Goal: Information Seeking & Learning: Learn about a topic

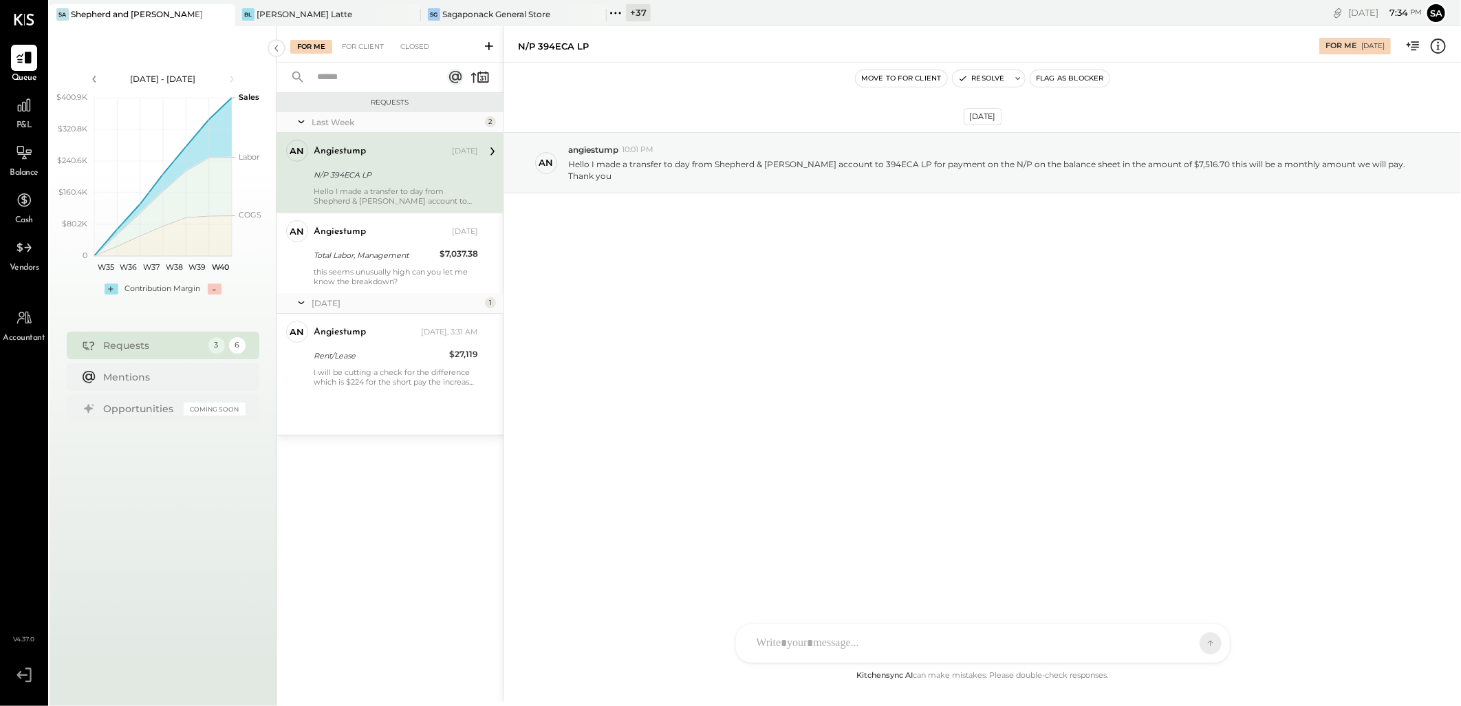
click at [492, 43] on icon at bounding box center [489, 46] width 14 height 14
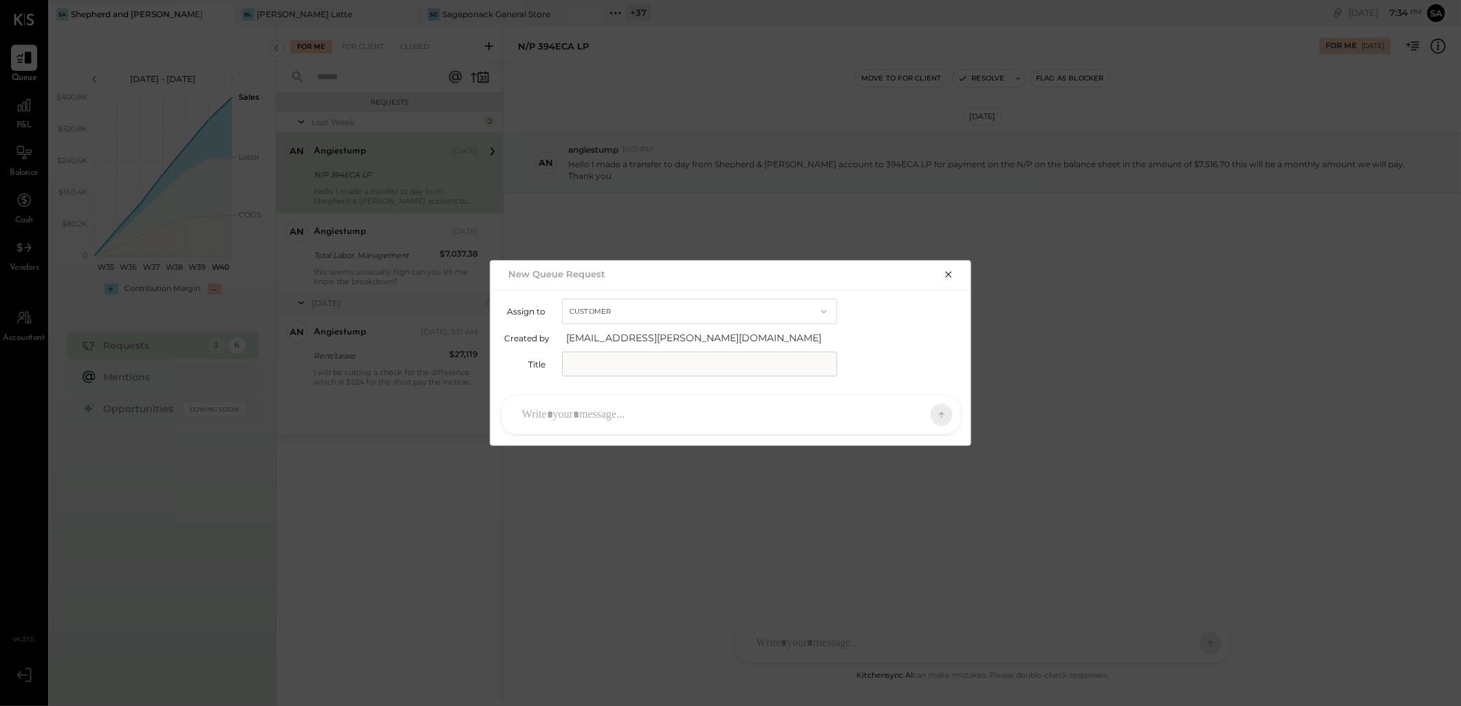
click at [592, 358] on input "text" at bounding box center [699, 364] width 275 height 25
type input "**********"
click at [694, 416] on div at bounding box center [718, 415] width 407 height 30
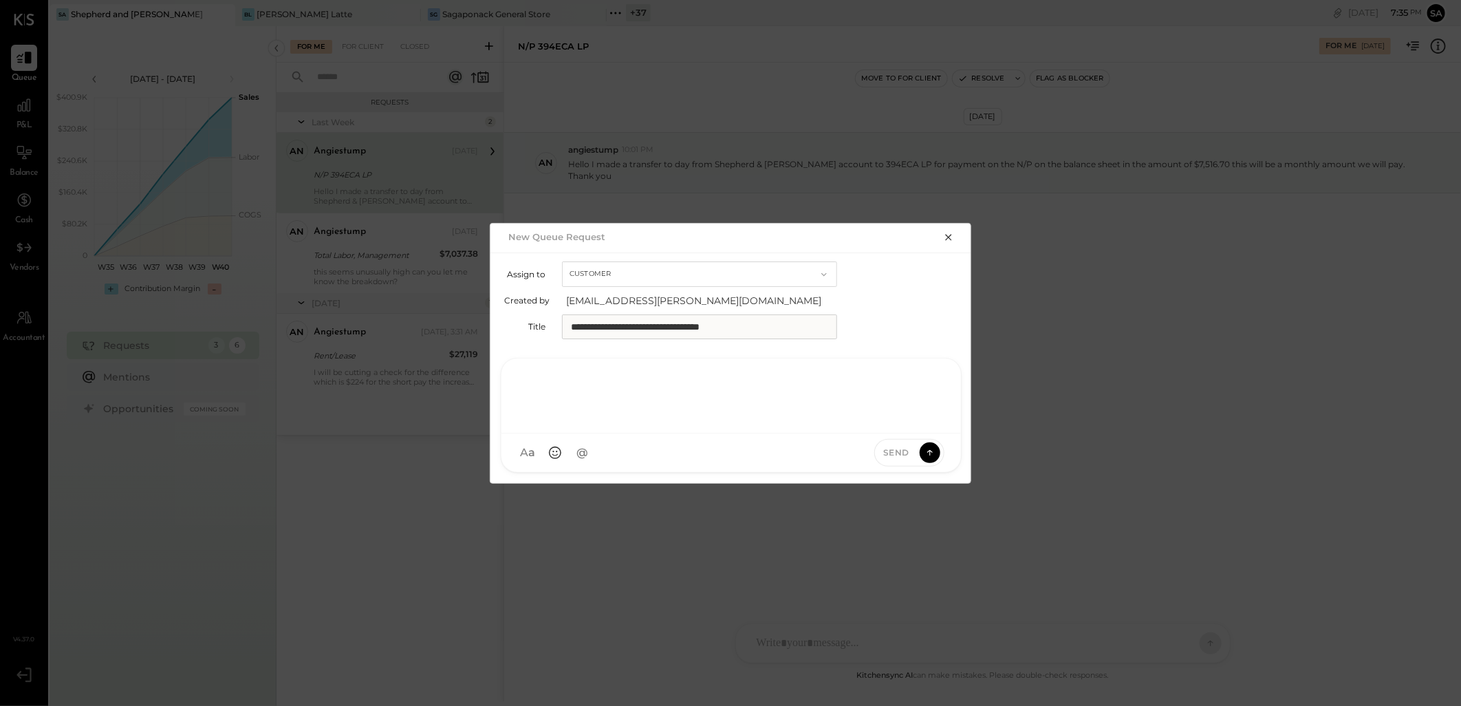
paste div
click at [930, 451] on icon at bounding box center [930, 452] width 1 height 6
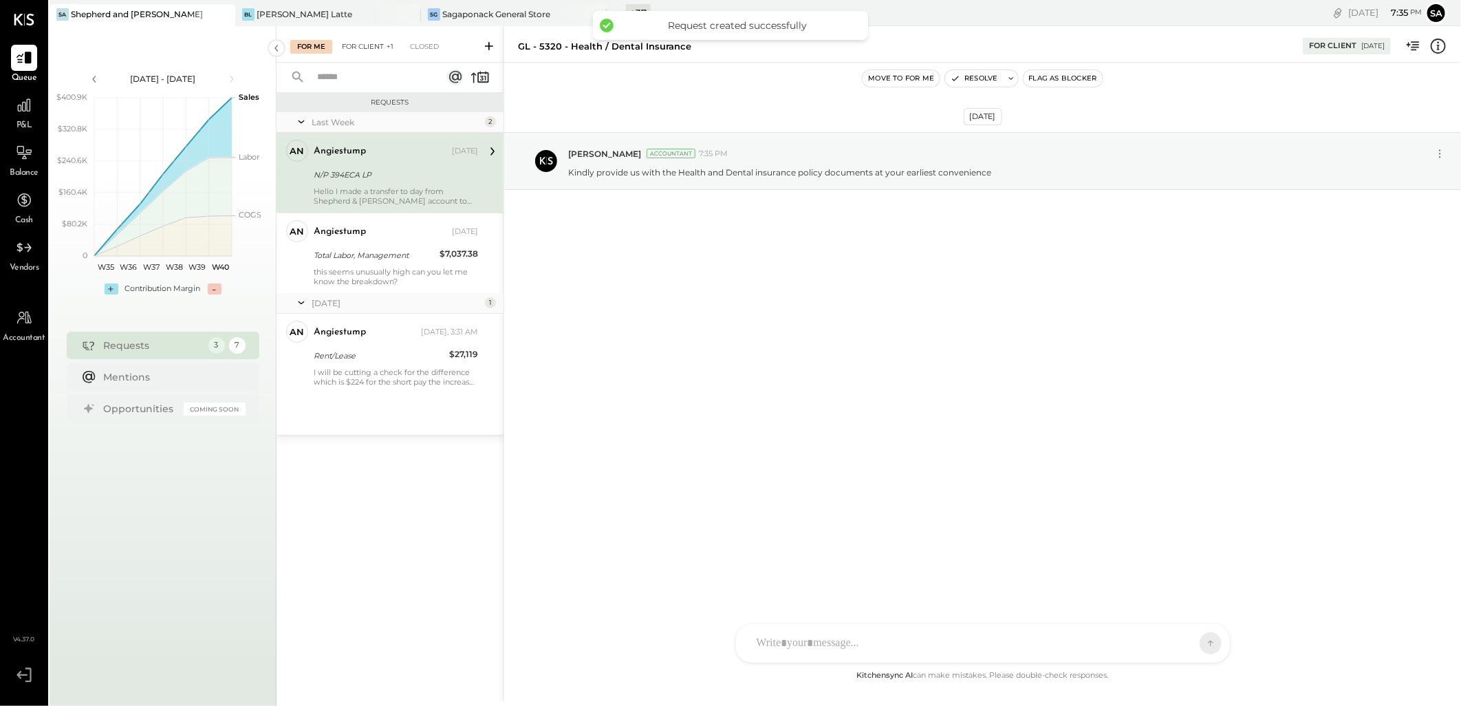
click at [362, 43] on div "For Client +1" at bounding box center [367, 47] width 65 height 14
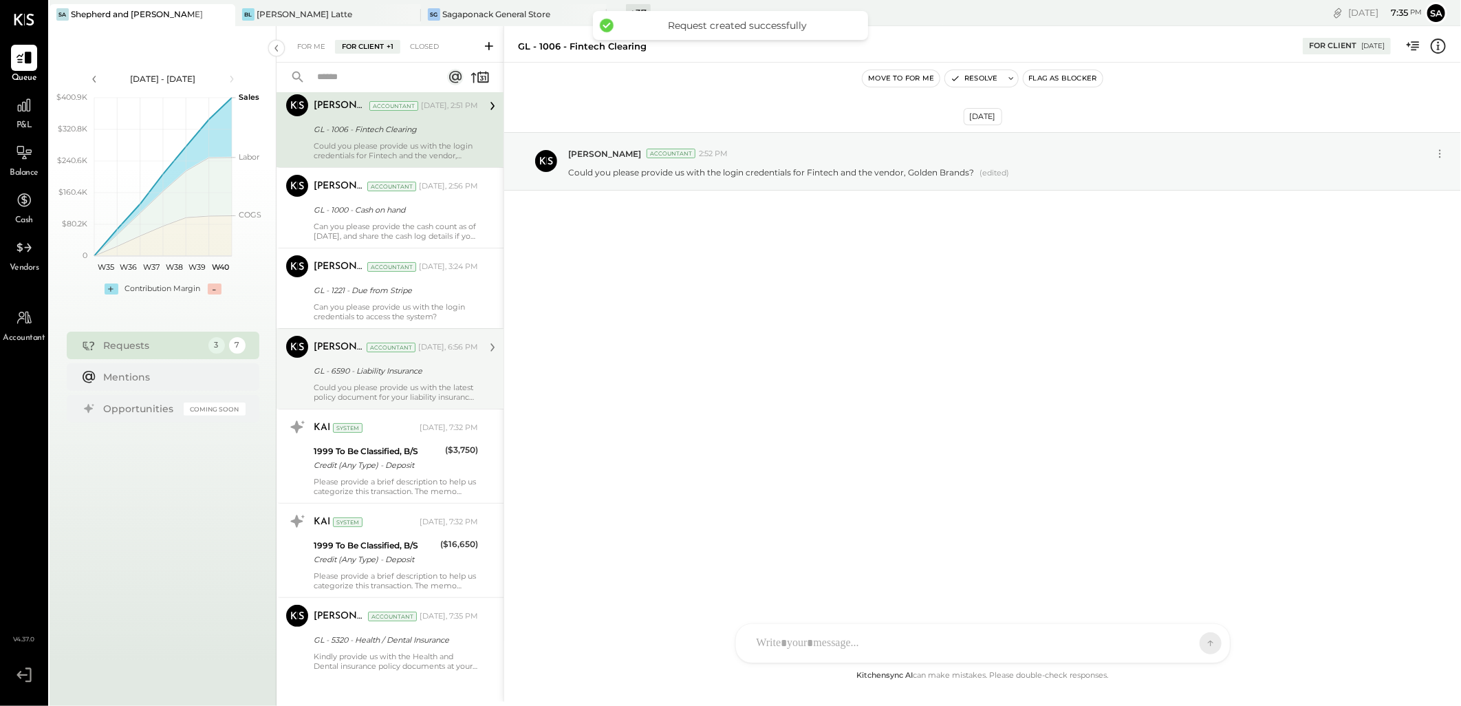
scroll to position [63, 0]
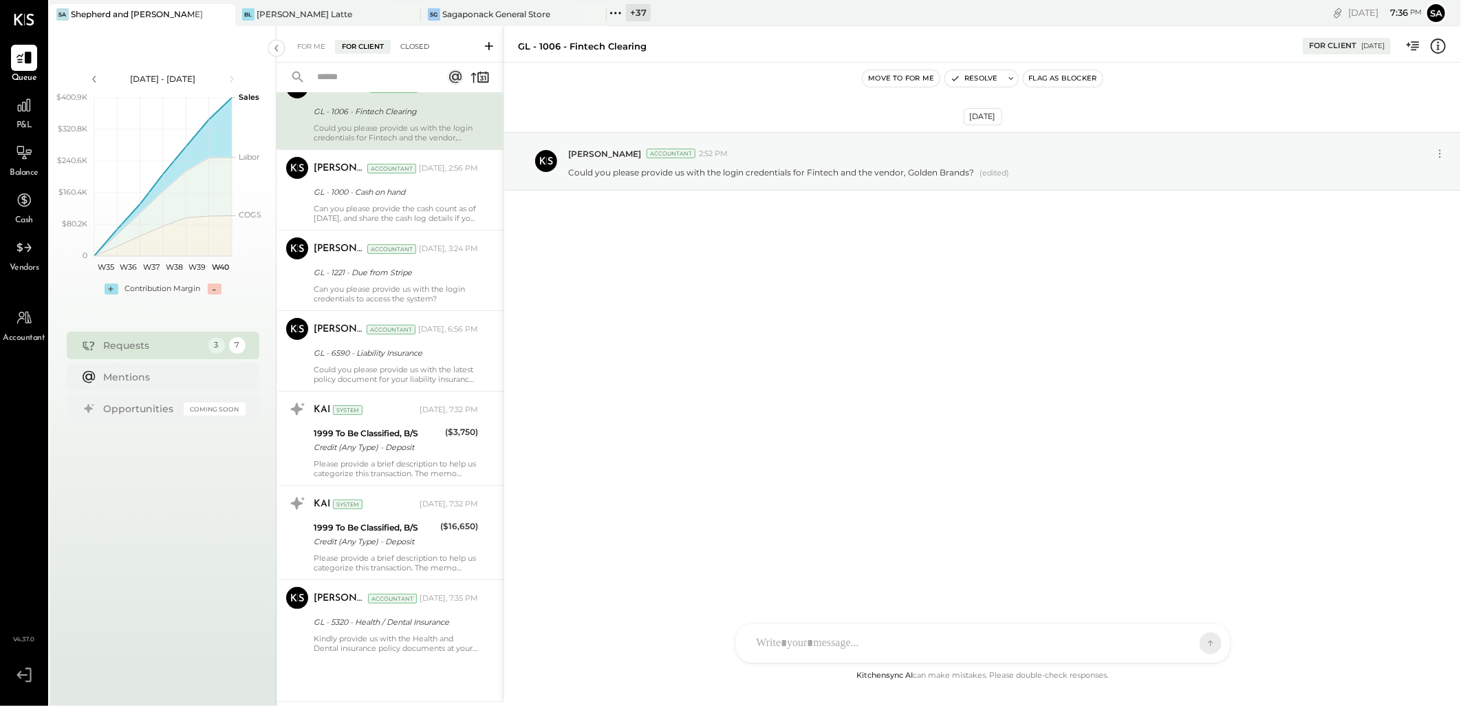
click at [411, 43] on div "Closed" at bounding box center [415, 47] width 43 height 14
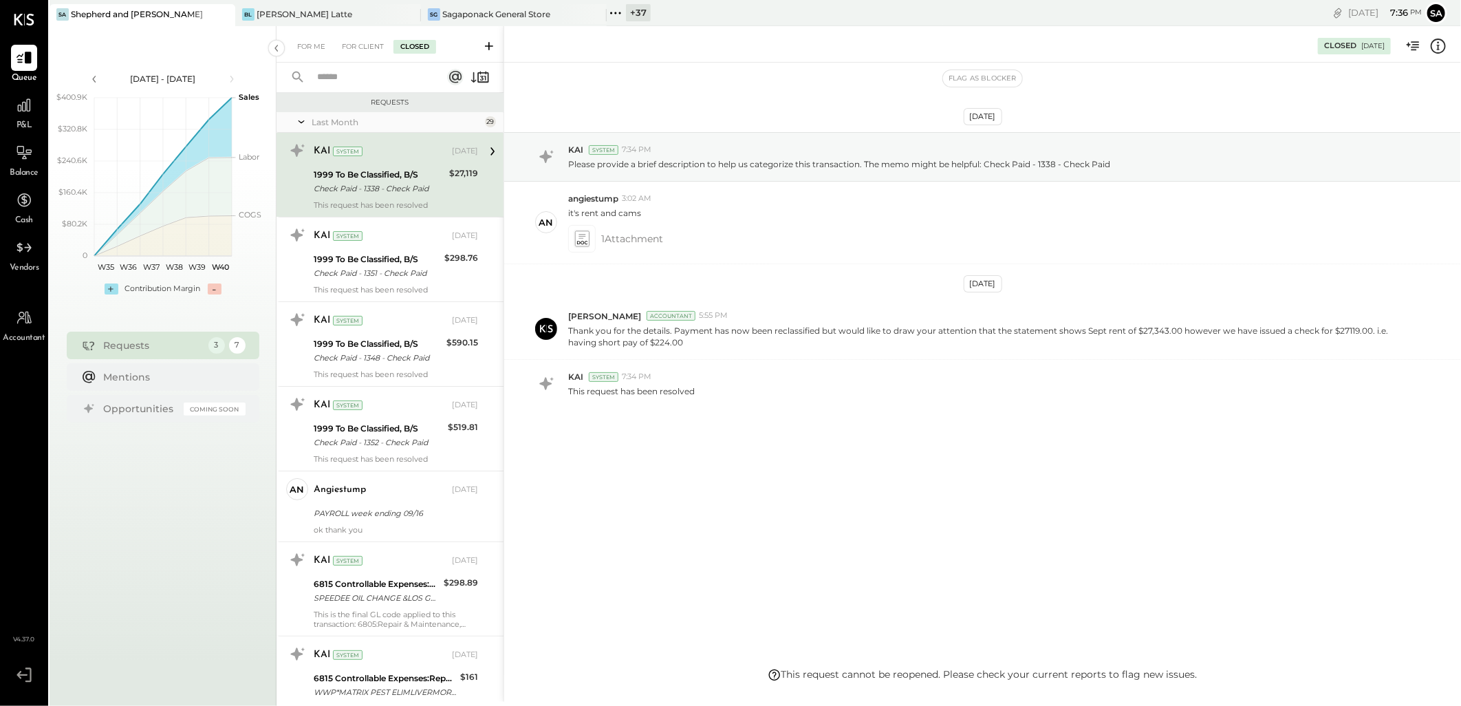
click at [350, 76] on input "text" at bounding box center [371, 77] width 125 height 23
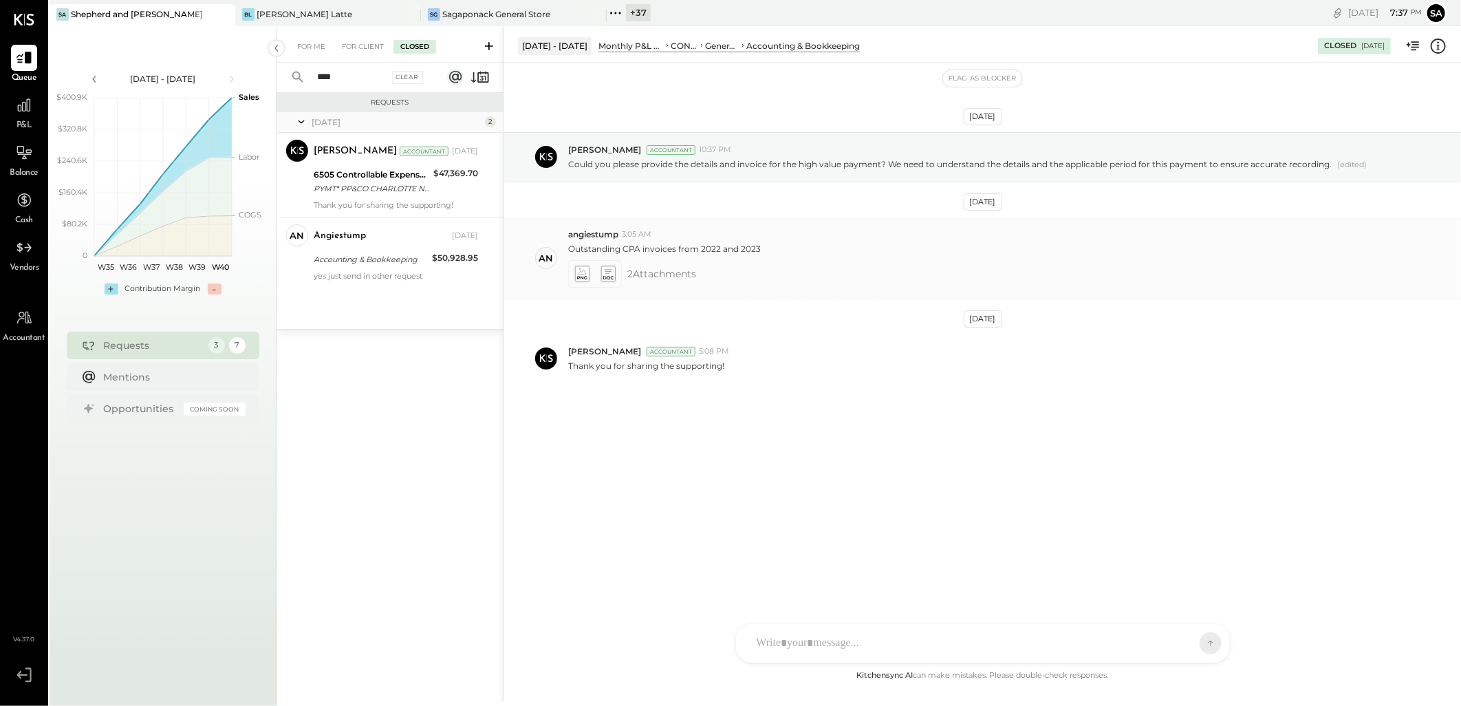
type input "****"
click at [587, 281] on icon at bounding box center [582, 273] width 14 height 15
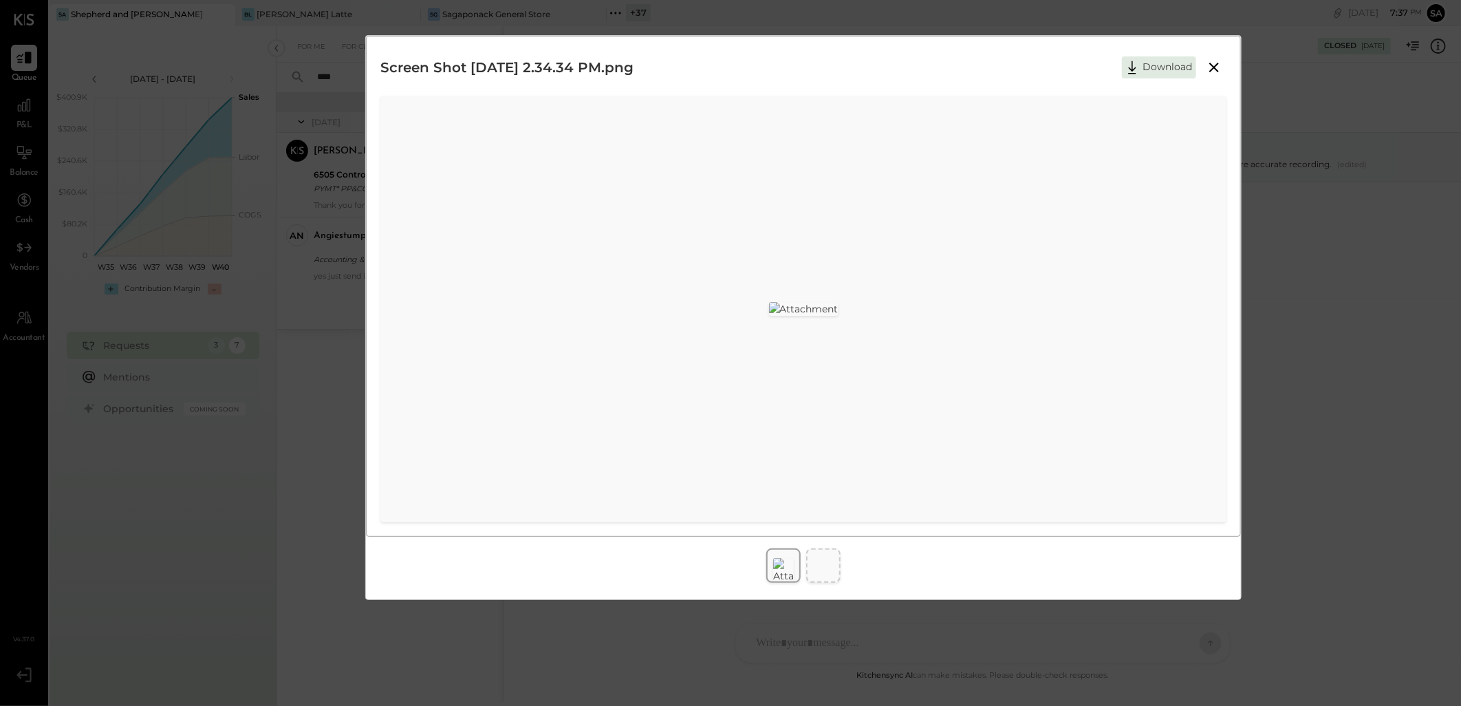
click at [1214, 65] on icon at bounding box center [1214, 67] width 17 height 17
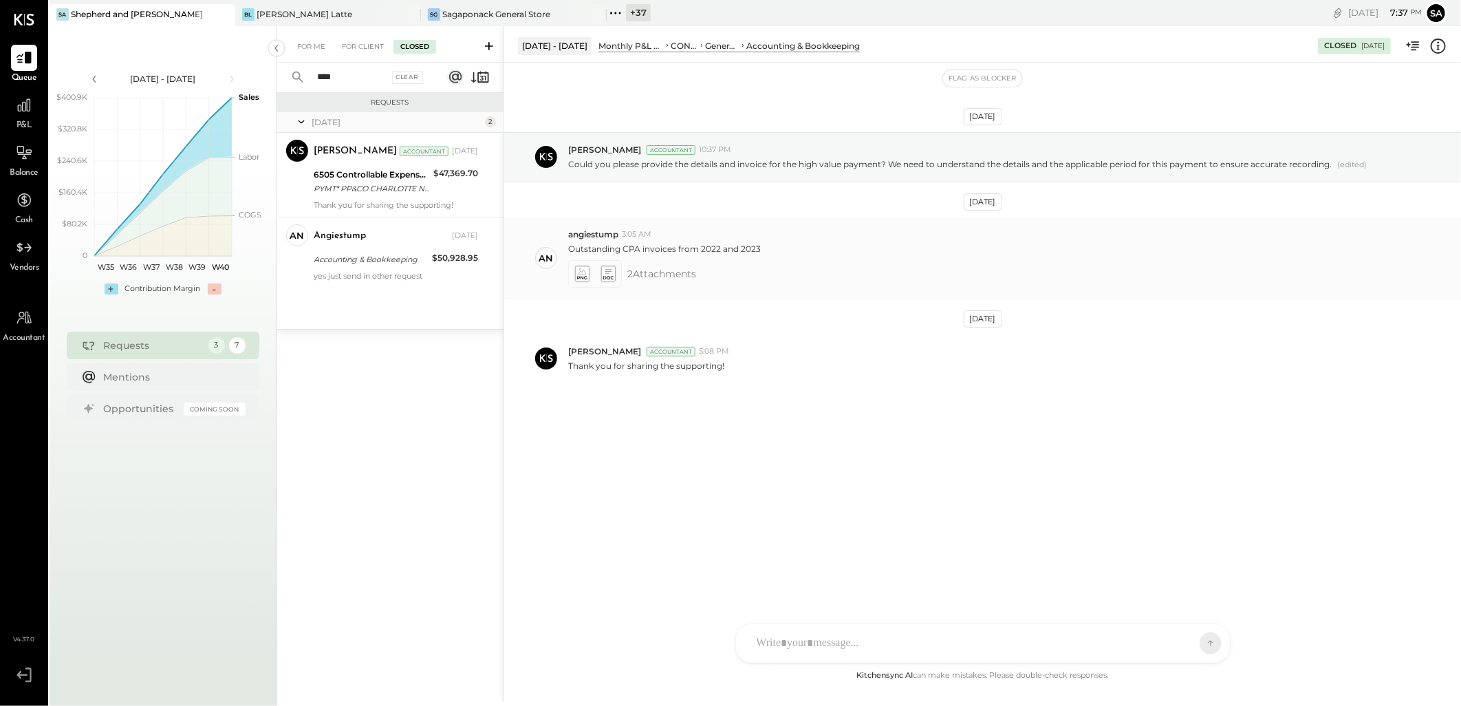
click at [607, 267] on icon at bounding box center [608, 274] width 14 height 16
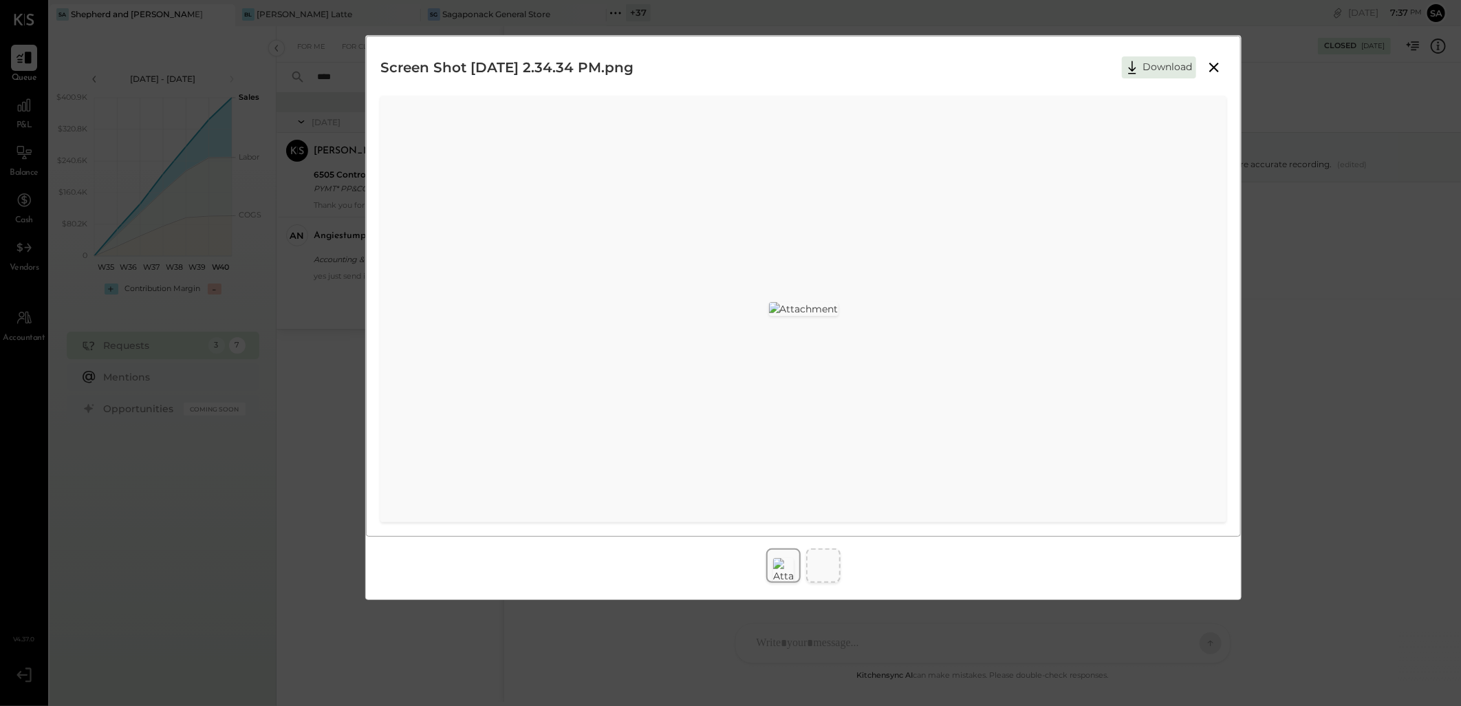
click at [1210, 74] on div "Flag as Blocker" at bounding box center [982, 78] width 957 height 18
click at [1214, 69] on div "Flag as Blocker" at bounding box center [982, 78] width 957 height 18
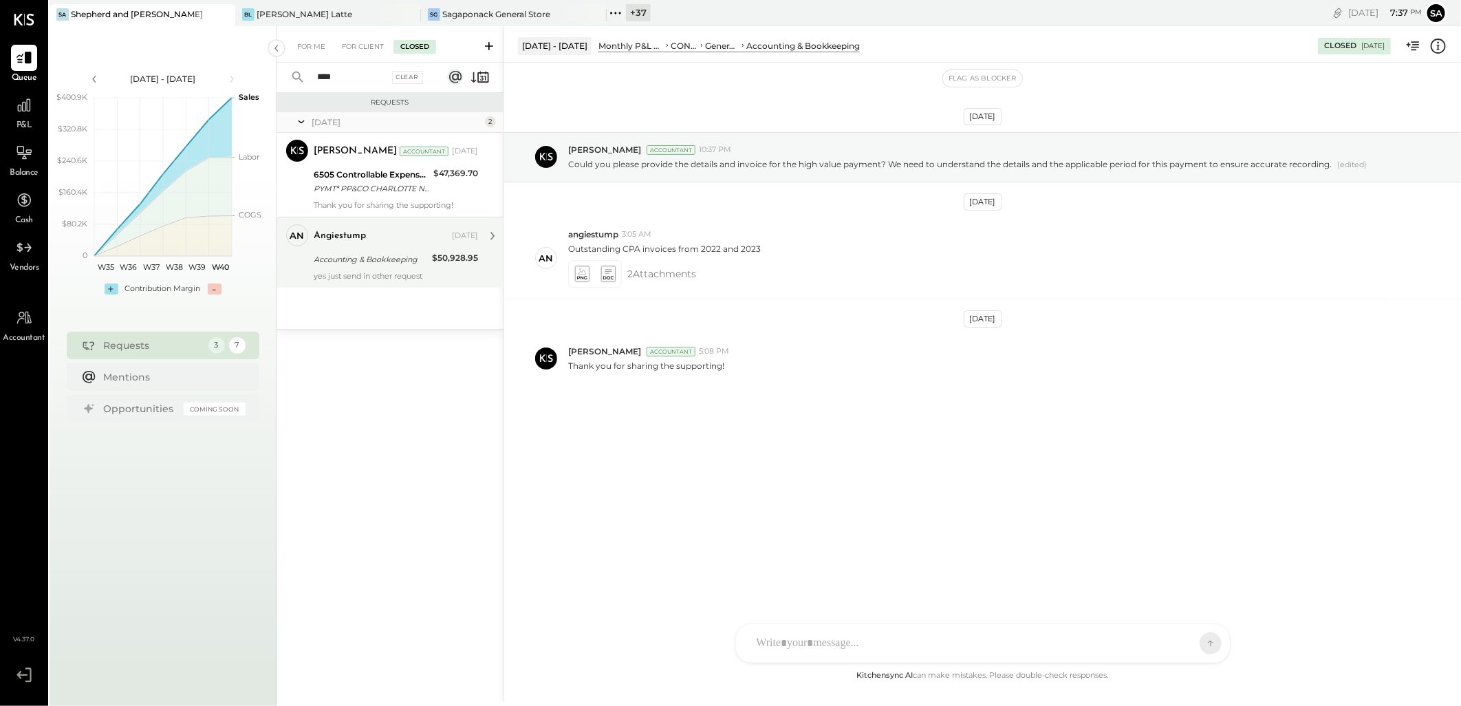
drag, startPoint x: 363, startPoint y: 244, endPoint x: 383, endPoint y: 259, distance: 24.9
click at [363, 244] on div "angiestump [DATE]" at bounding box center [396, 235] width 164 height 19
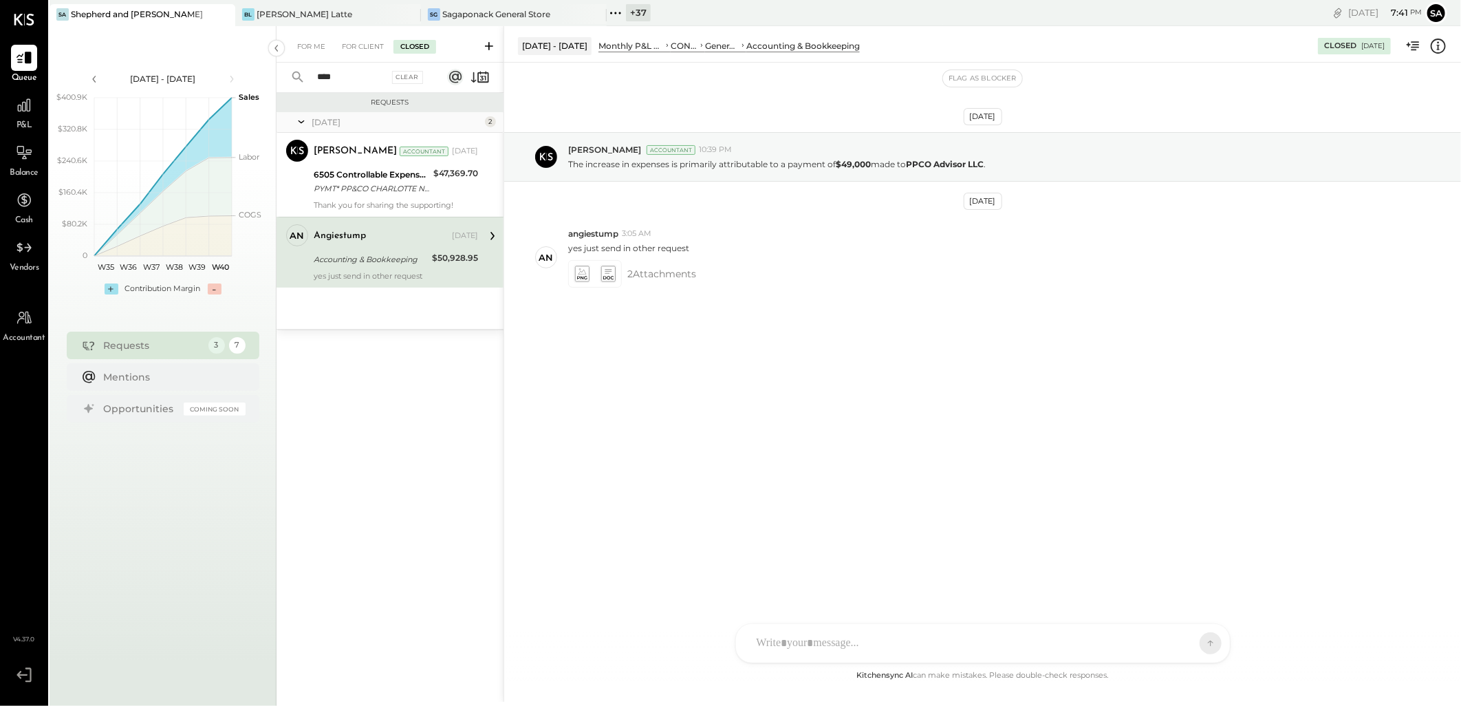
click at [1157, 374] on div "[DATE] [PERSON_NAME] Accountant 10:39 PM The increase in expenses is primarily …" at bounding box center [982, 249] width 957 height 305
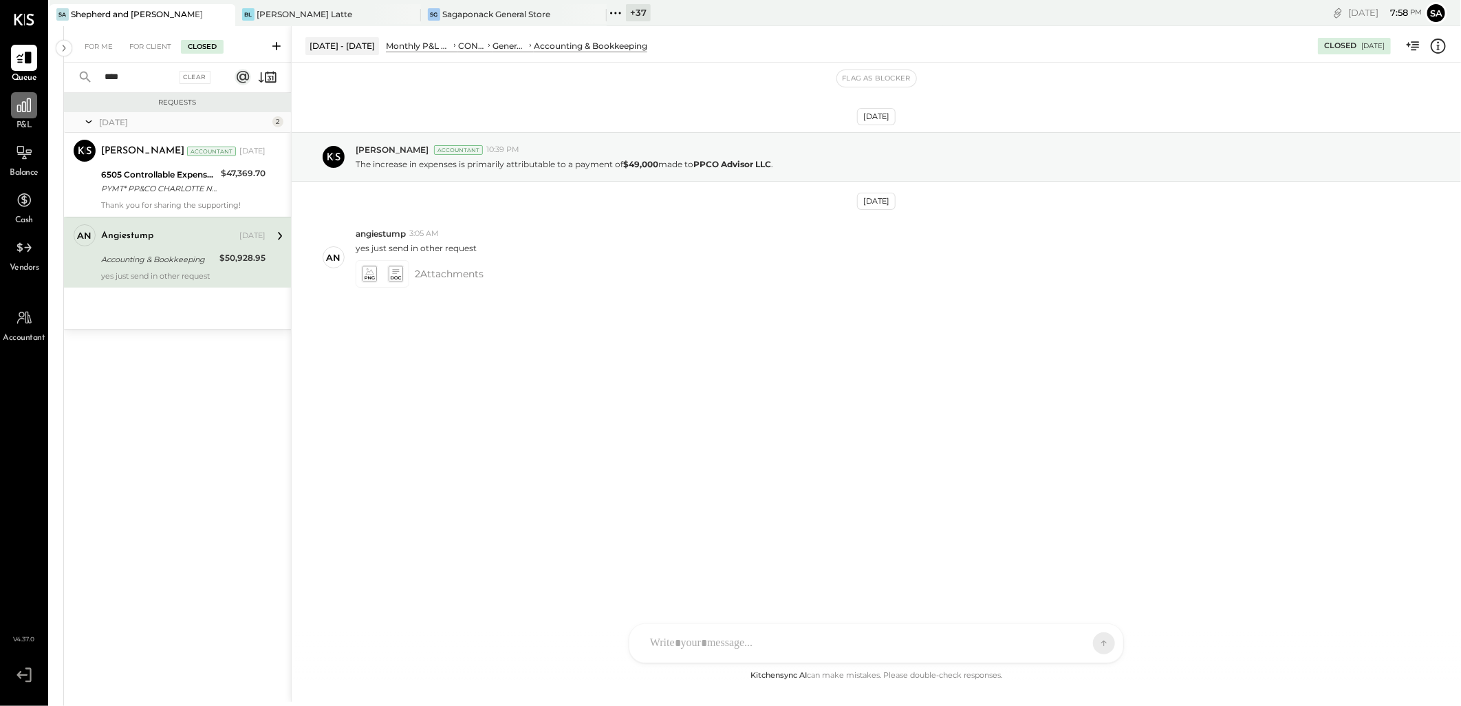
click at [23, 109] on icon at bounding box center [24, 105] width 14 height 14
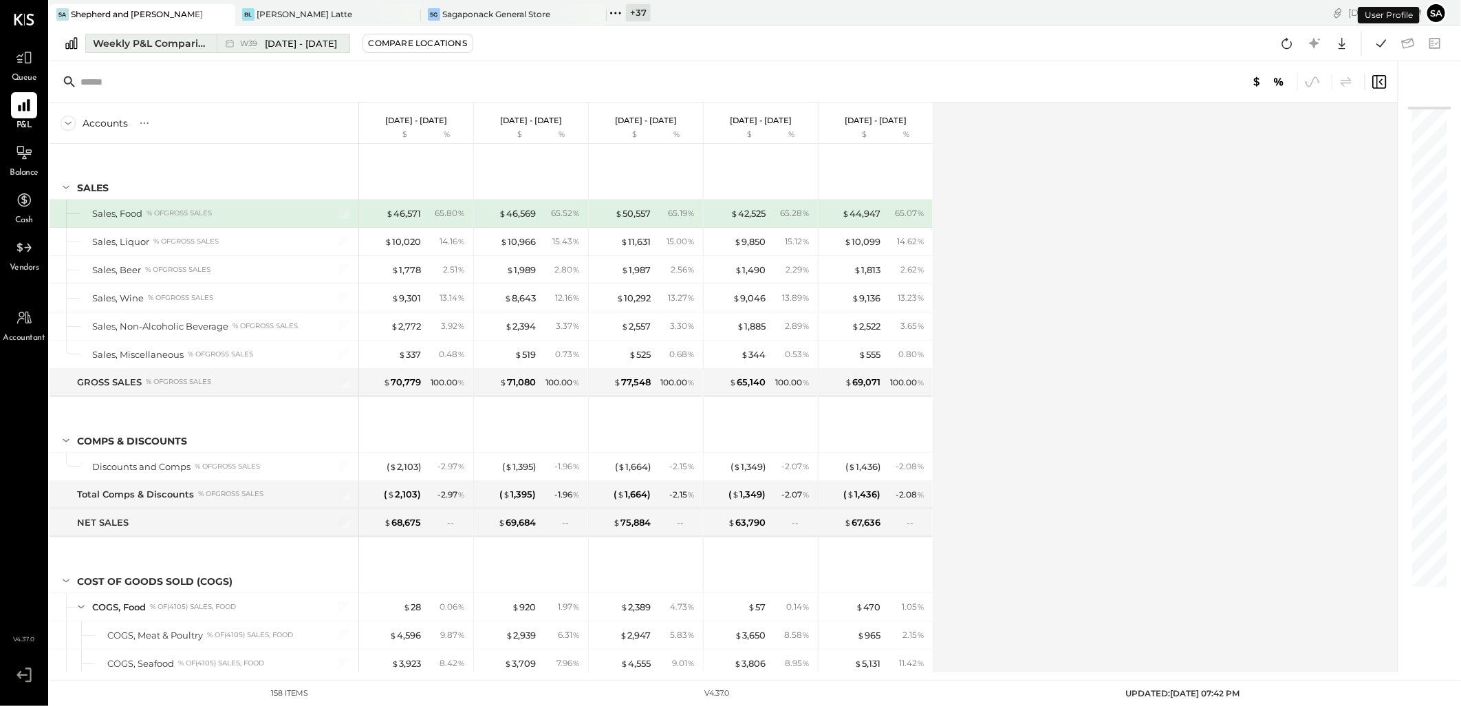
click at [167, 39] on div "Weekly P&L Comparison" at bounding box center [151, 43] width 116 height 14
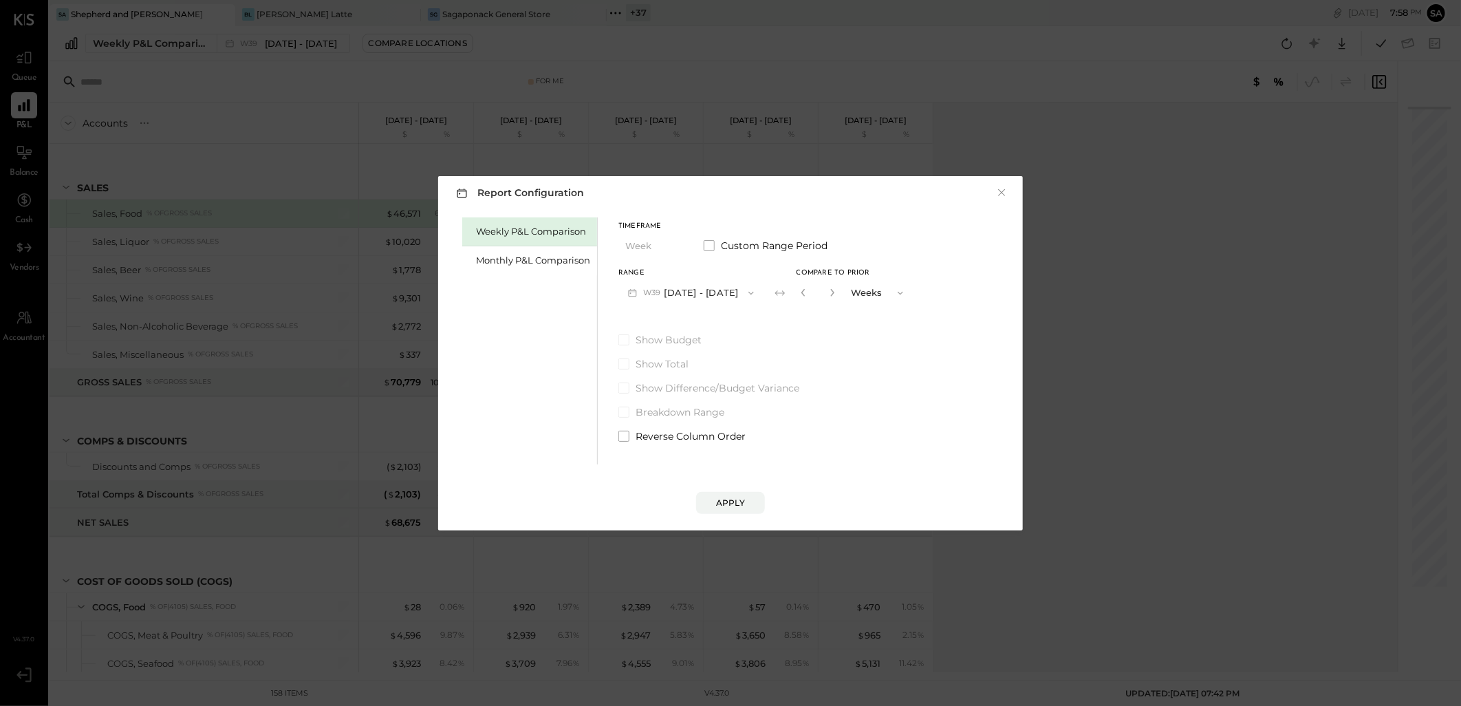
click at [546, 264] on div "Monthly P&L Comparison" at bounding box center [533, 260] width 114 height 13
click at [680, 299] on button "M10 [DATE] - [DATE]" at bounding box center [690, 292] width 143 height 25
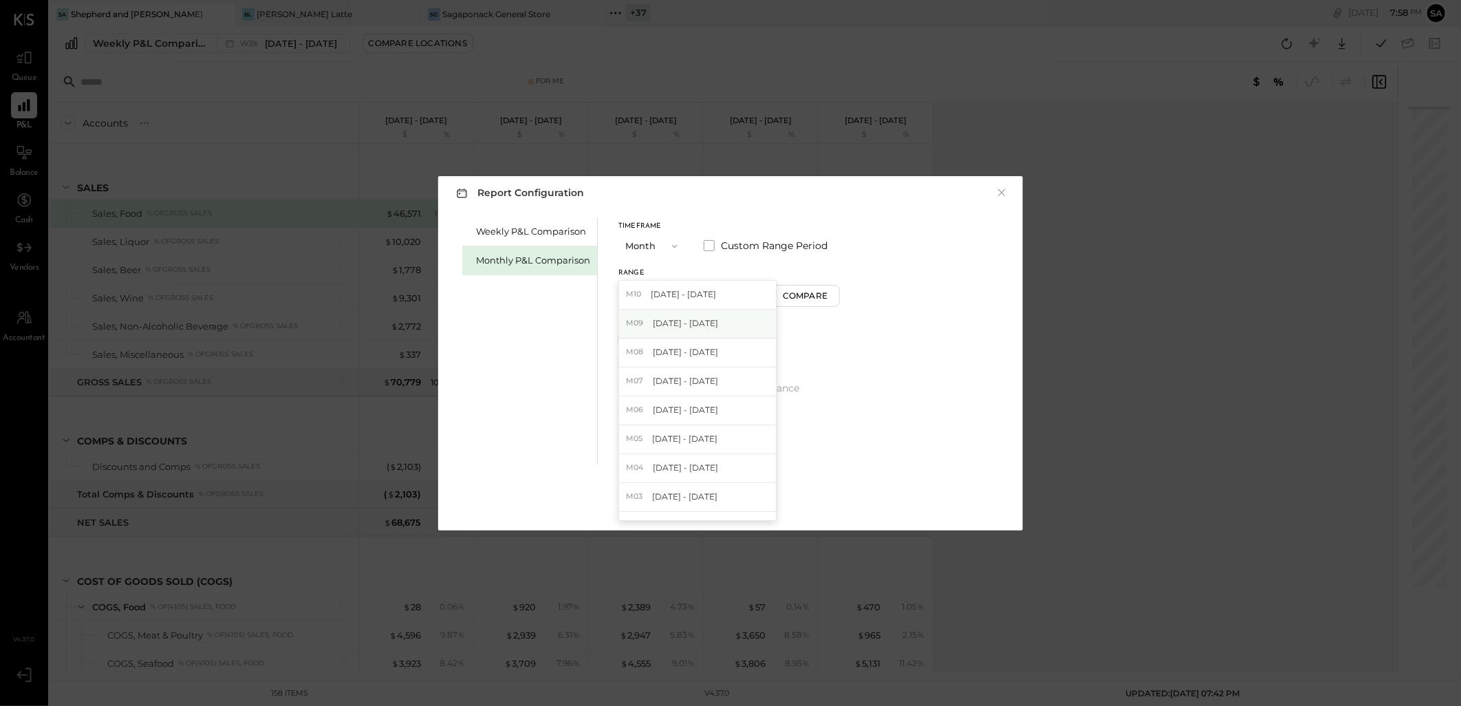
click at [689, 332] on div "M09 [DATE] - [DATE]" at bounding box center [697, 324] width 157 height 29
click at [799, 292] on div "Compare" at bounding box center [807, 296] width 45 height 12
click at [828, 291] on icon "button" at bounding box center [832, 292] width 8 height 8
type input "*"
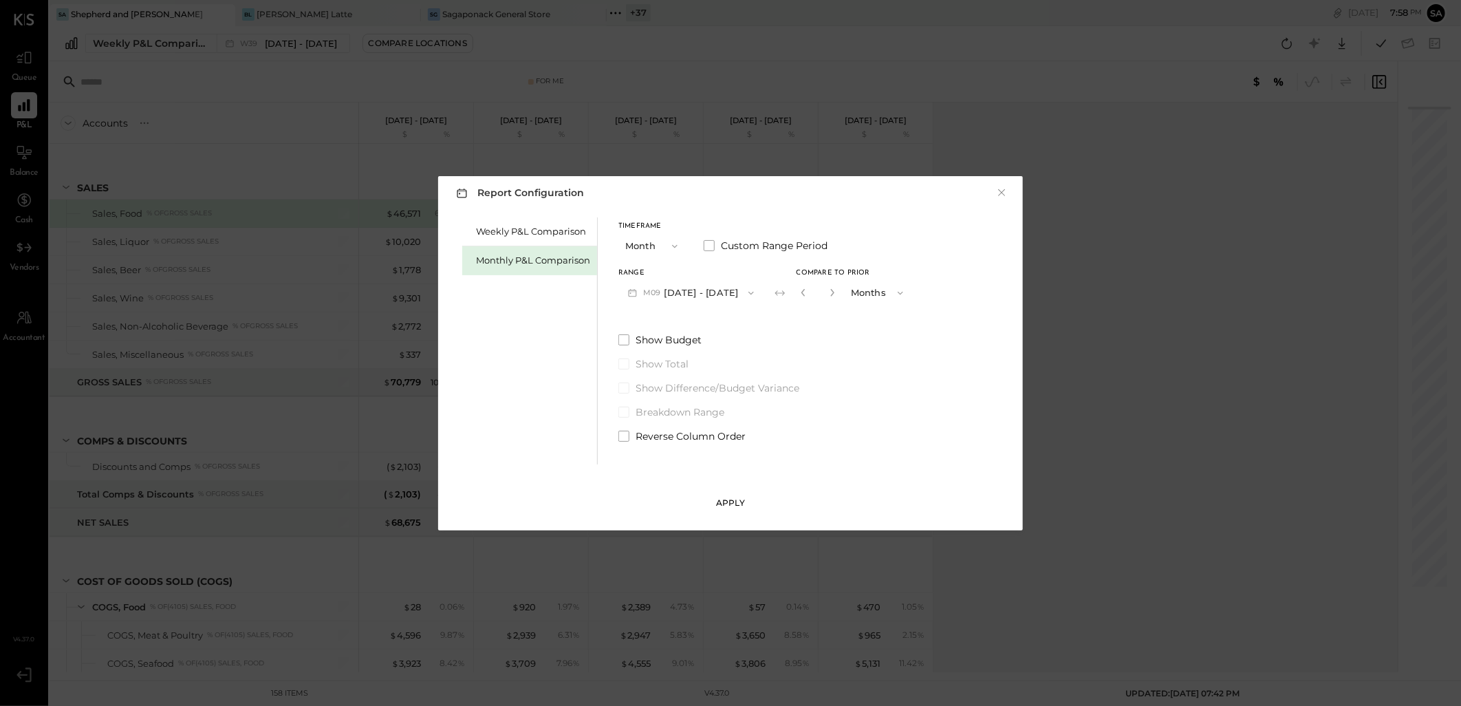
click at [735, 497] on div "Apply" at bounding box center [730, 503] width 29 height 12
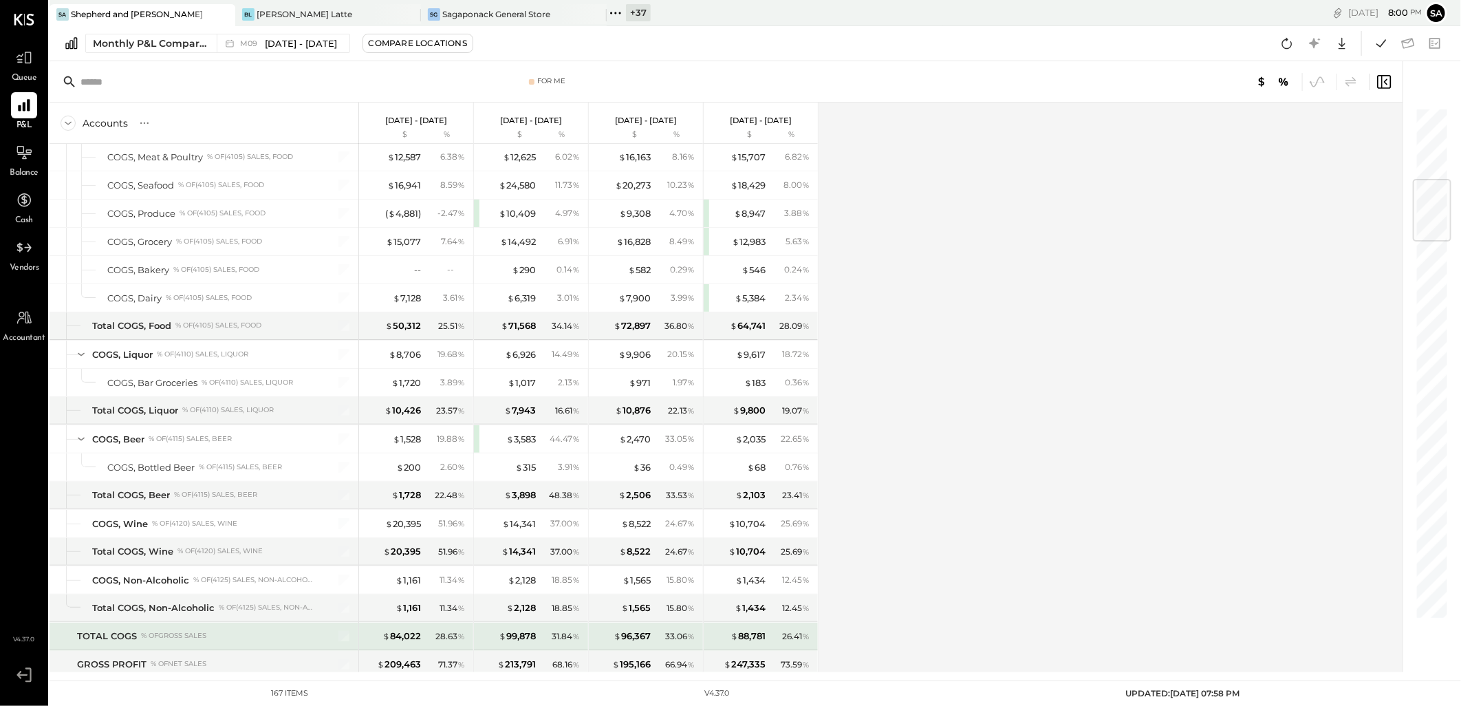
scroll to position [611, 0]
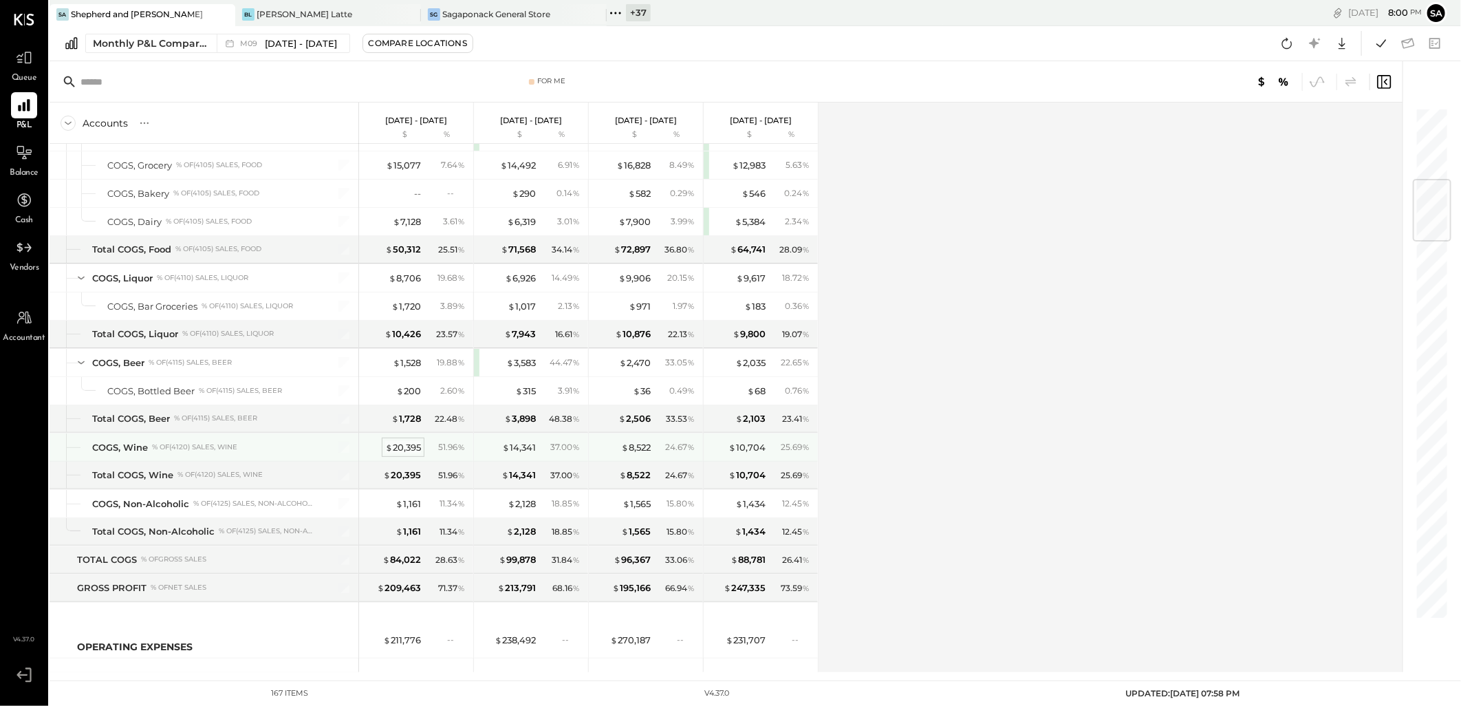
click at [407, 450] on div "$ 20,395" at bounding box center [403, 447] width 36 height 13
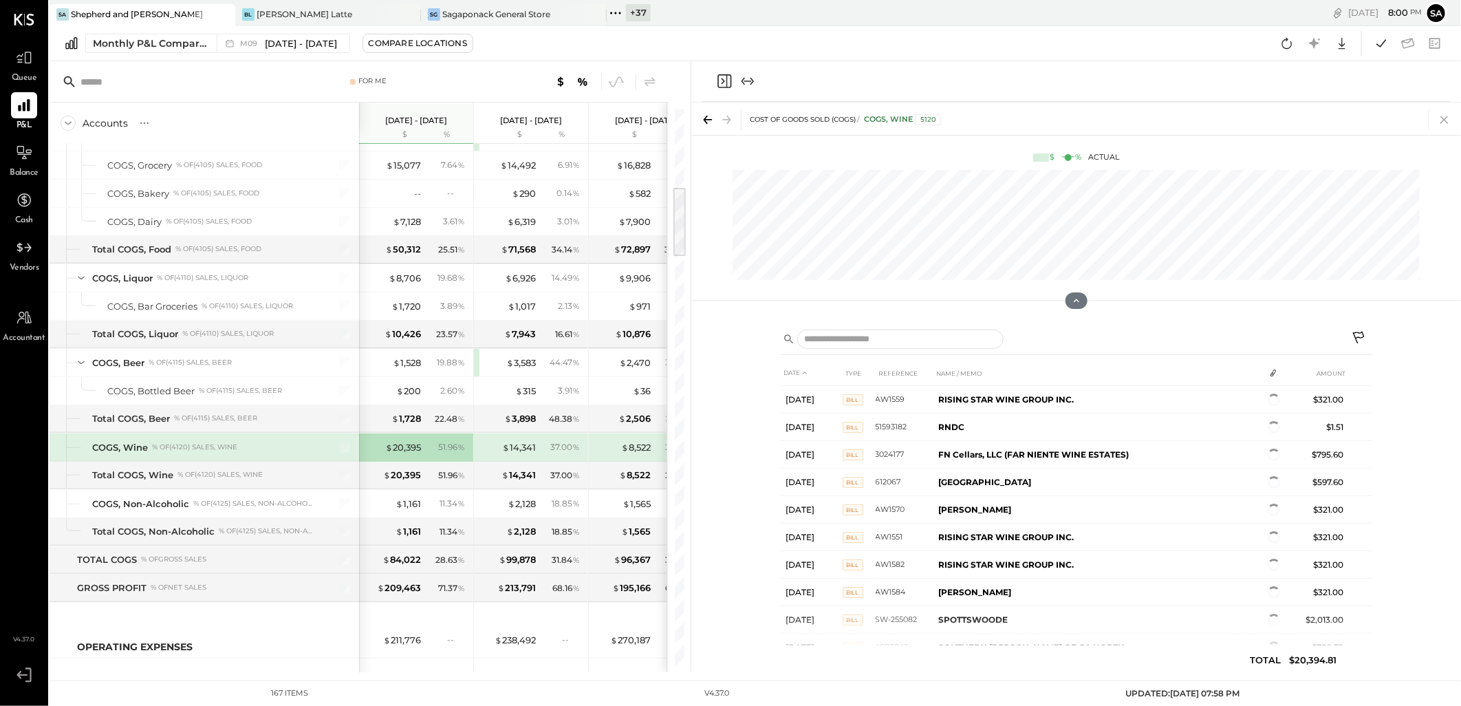
click at [1446, 120] on icon at bounding box center [1444, 119] width 19 height 19
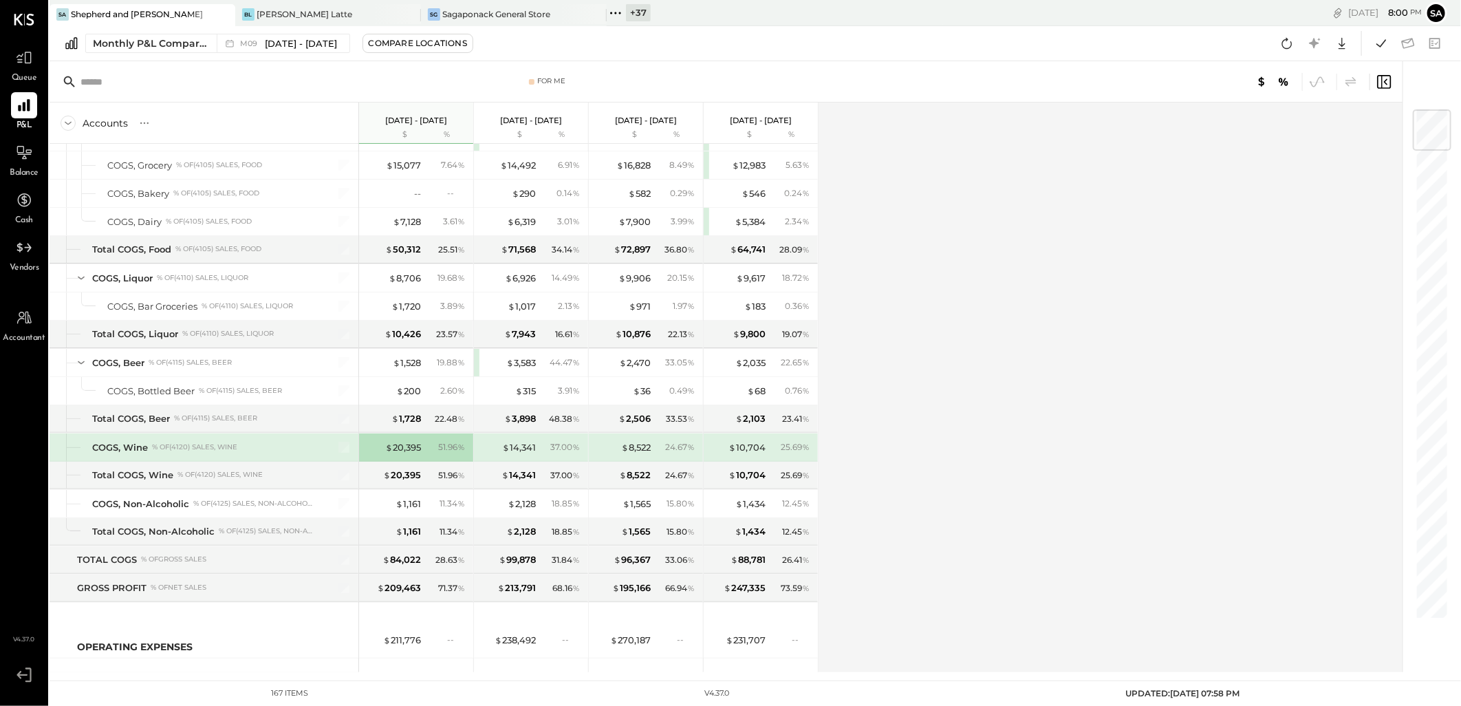
click at [525, 449] on div "$ 14,341" at bounding box center [519, 447] width 34 height 13
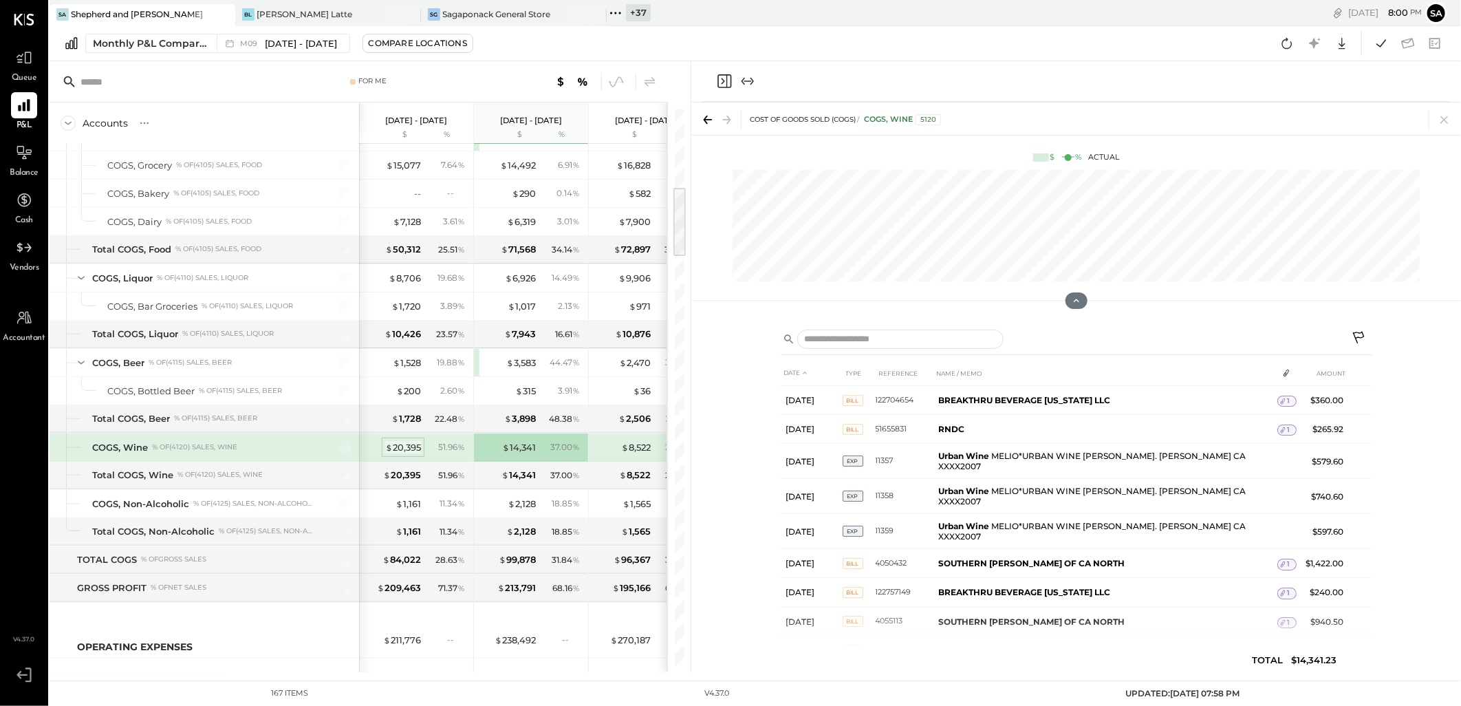
click at [401, 444] on div "$ 20,395" at bounding box center [403, 447] width 36 height 13
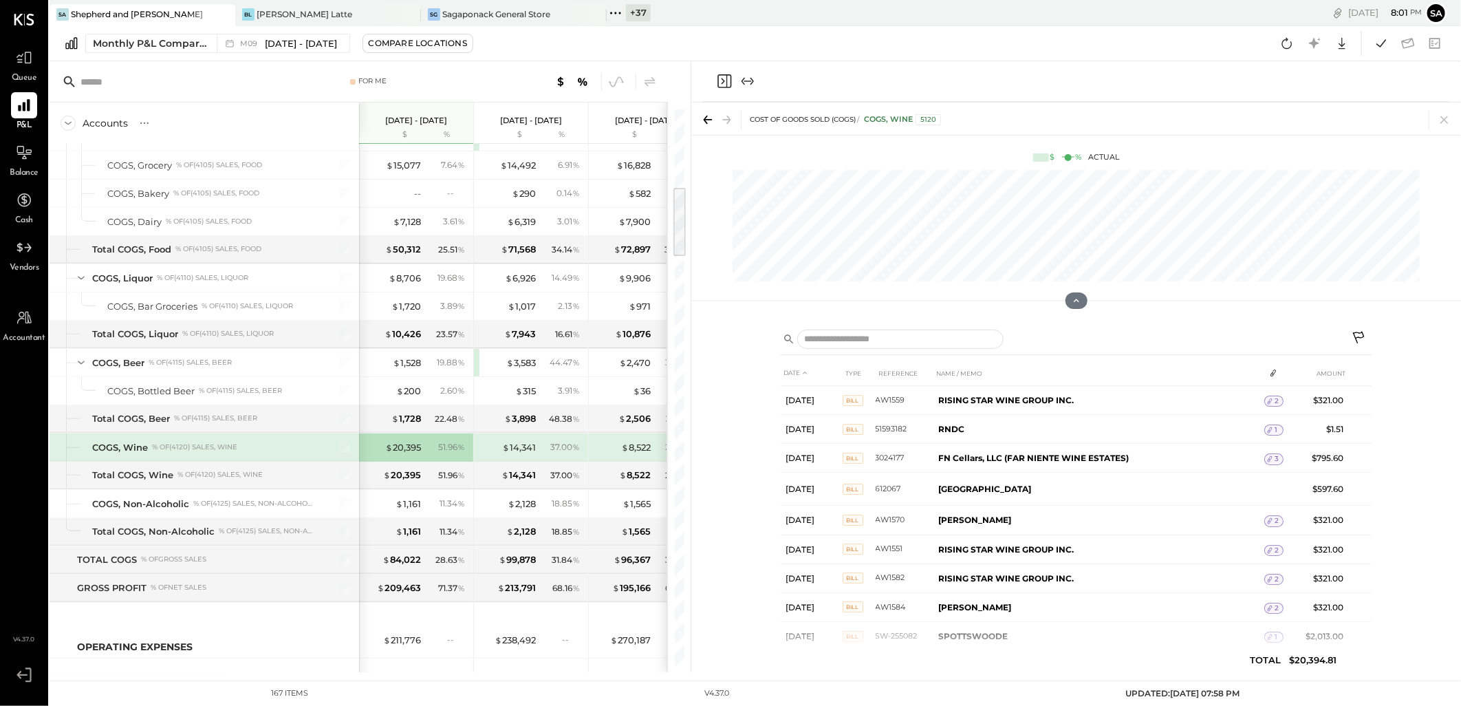
click at [1428, 407] on div "DATE TYPE REFERENCE NAME / MEMO AMOUNT [DATE] BILL AW1559 RISING STAR WINE GROU…" at bounding box center [1076, 496] width 770 height 352
click at [1446, 122] on icon at bounding box center [1444, 119] width 19 height 19
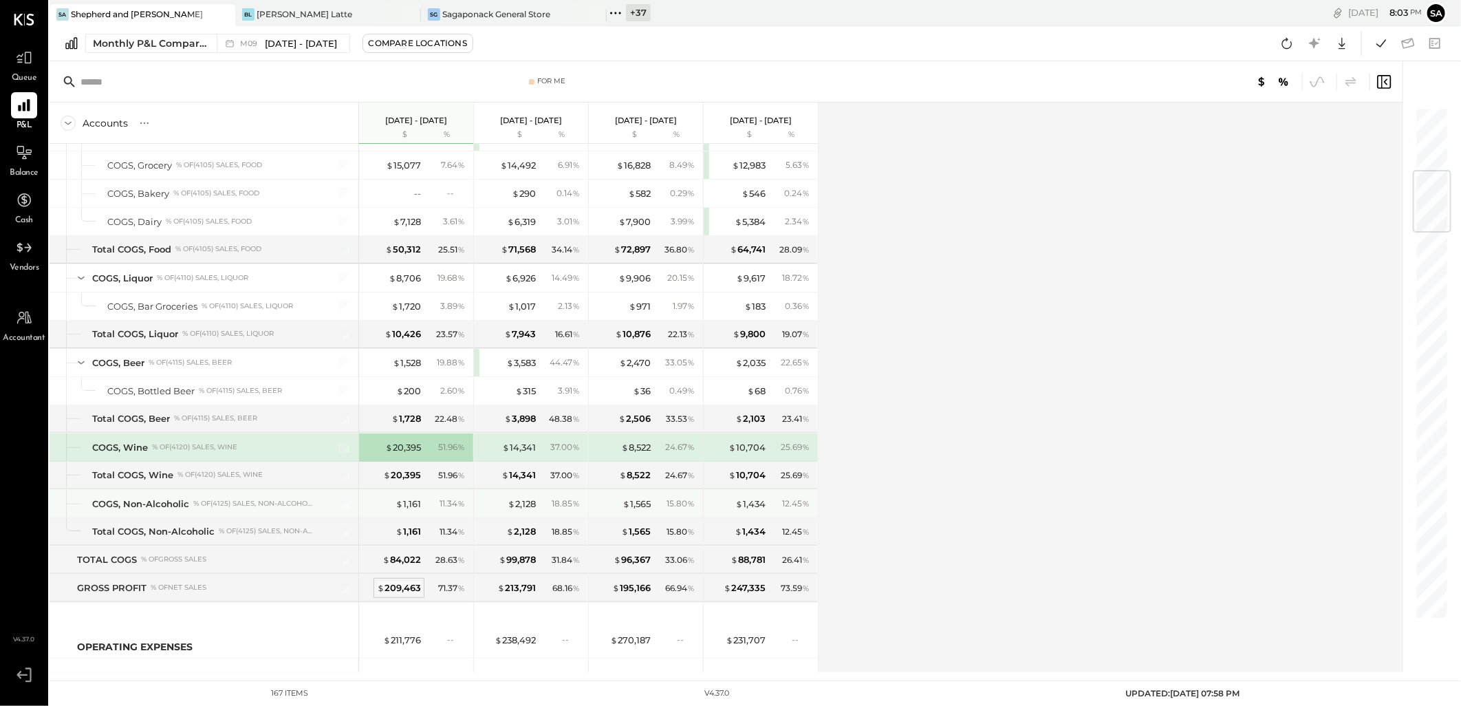
scroll to position [535, 0]
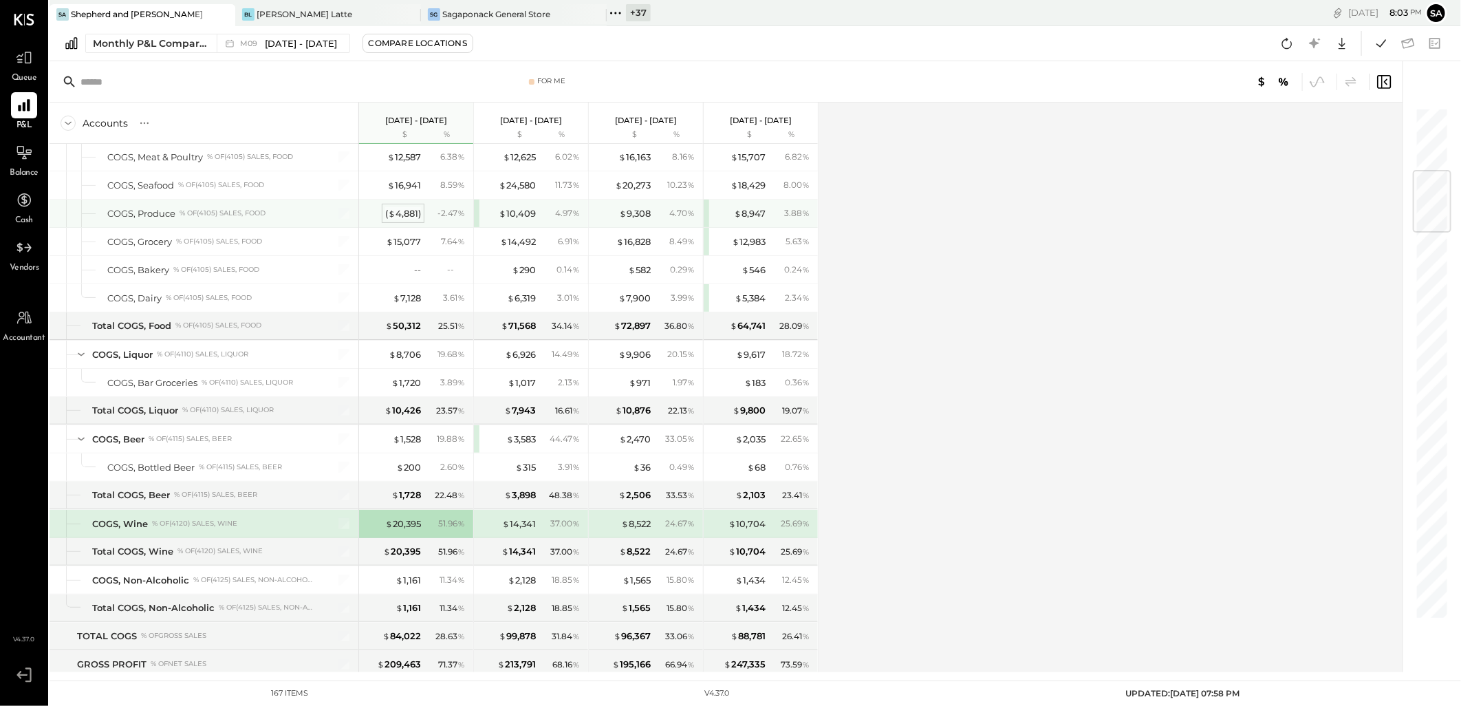
click at [396, 211] on div "( $ 4,881 )" at bounding box center [403, 213] width 36 height 13
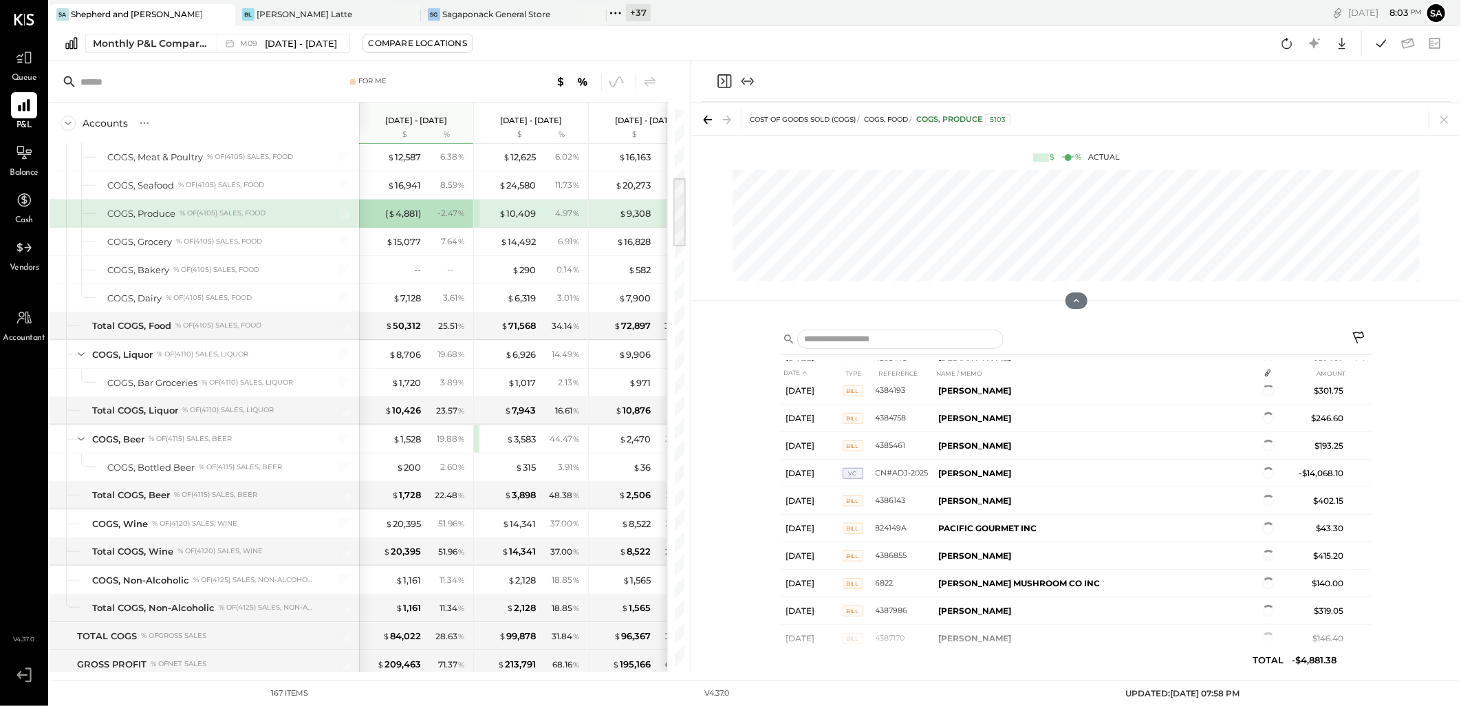
scroll to position [706, 0]
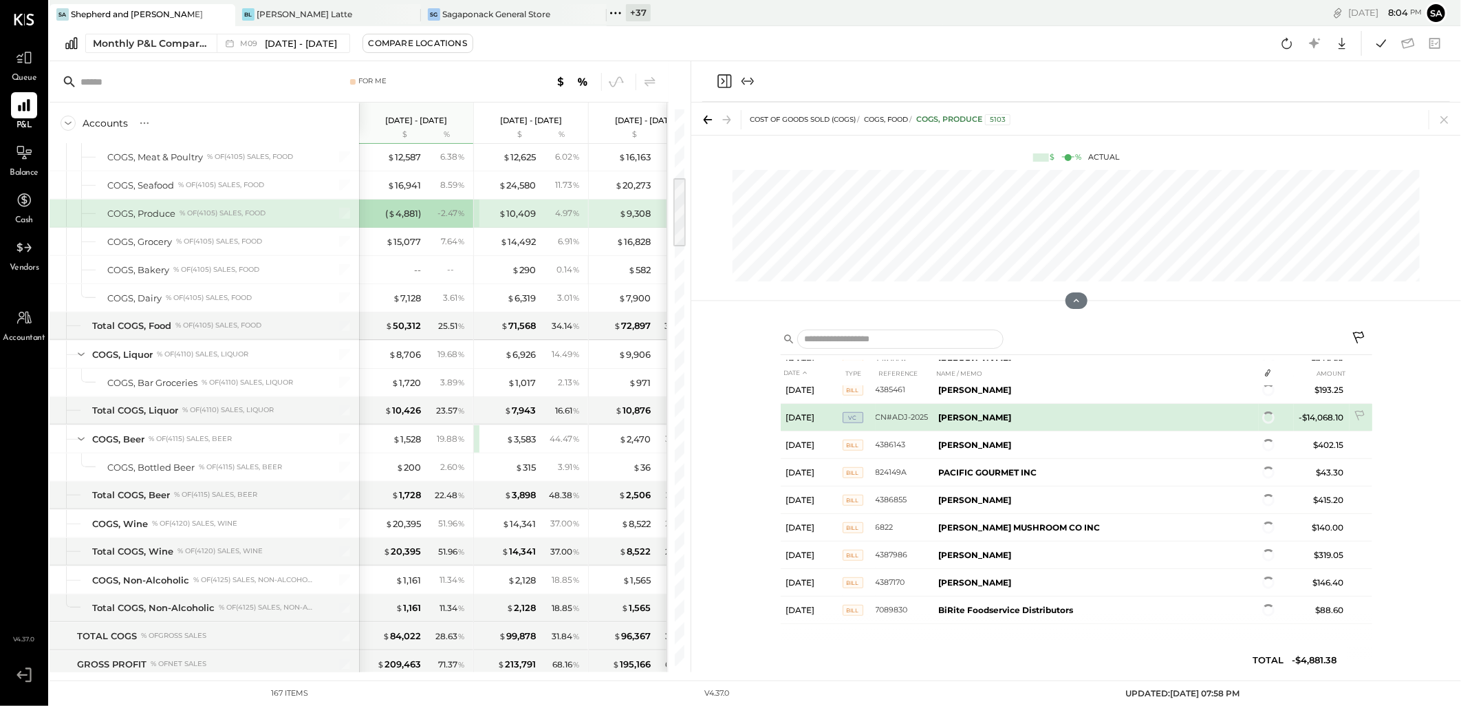
click at [977, 410] on td "[PERSON_NAME]" at bounding box center [1097, 418] width 326 height 28
click at [960, 412] on b "[PERSON_NAME]" at bounding box center [975, 417] width 73 height 10
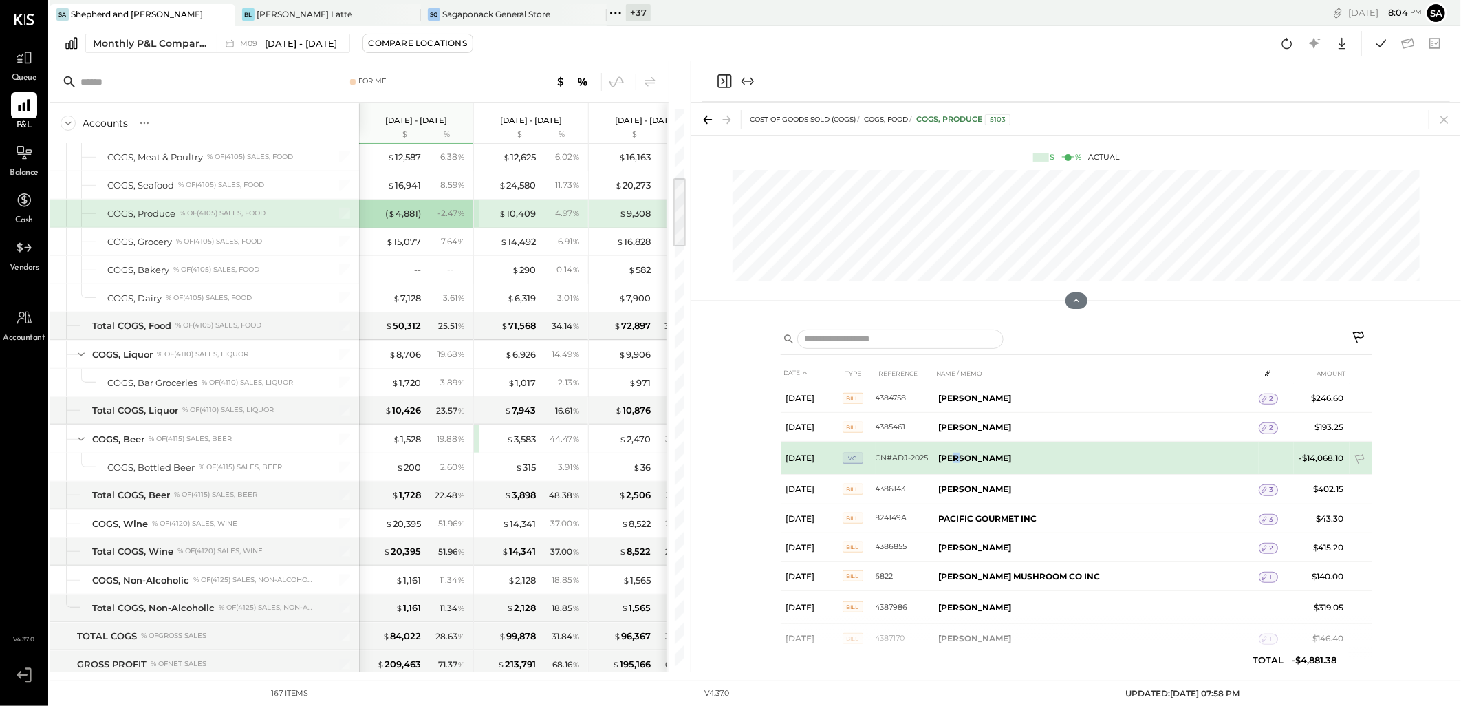
scroll to position [744, 0]
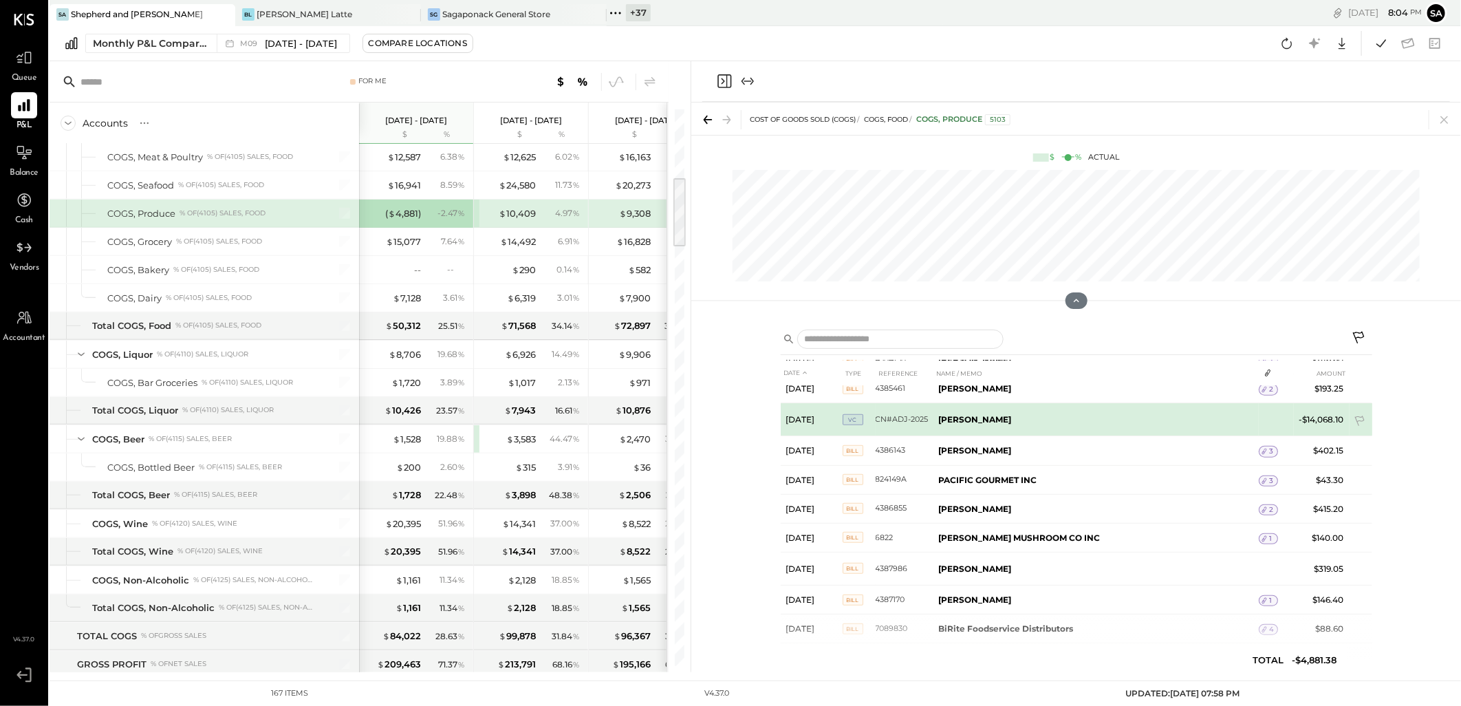
click at [1311, 422] on td "-$14,068.10" at bounding box center [1322, 419] width 56 height 33
click at [930, 427] on td "CN#ADJ-2025" at bounding box center [905, 419] width 58 height 33
click at [909, 424] on td "CN#ADJ-2025" at bounding box center [905, 419] width 58 height 33
click at [908, 423] on td "CN#ADJ-2025" at bounding box center [905, 419] width 58 height 33
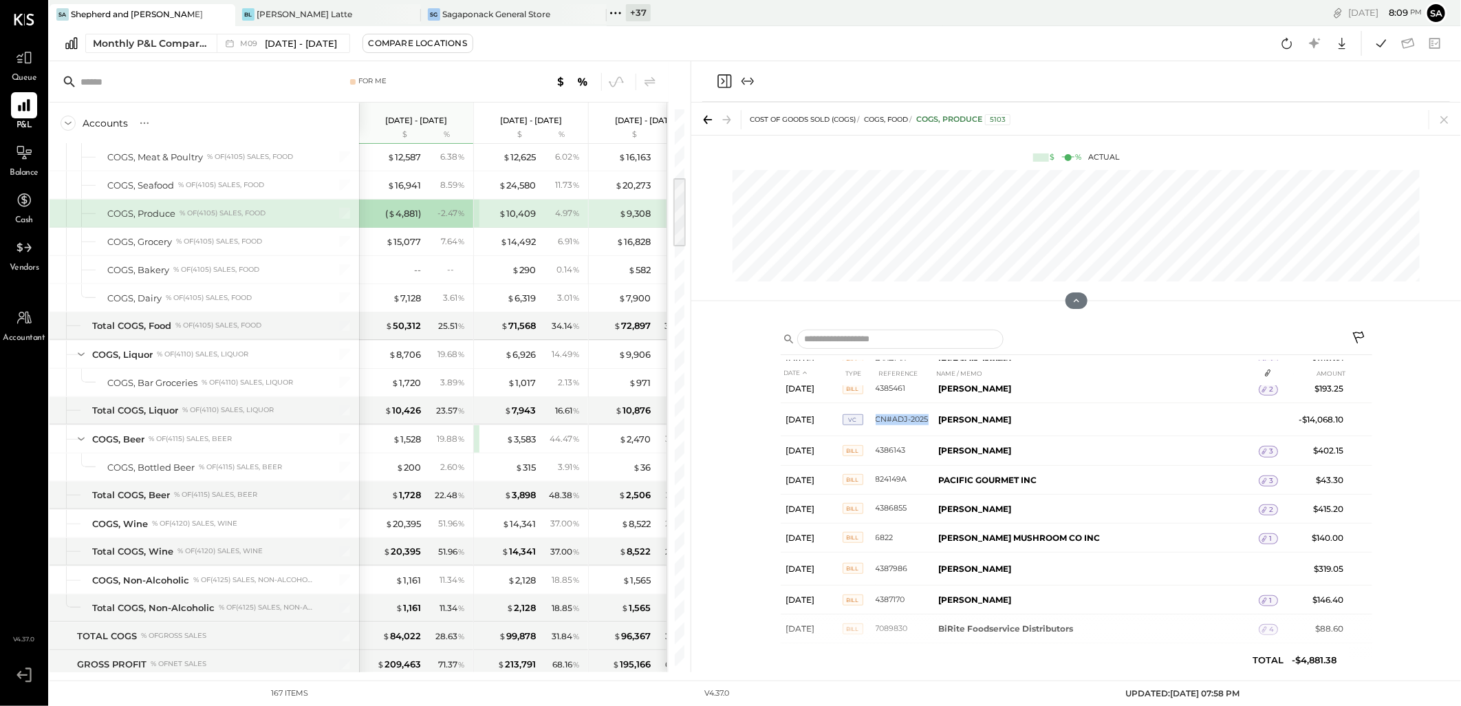
drag, startPoint x: 1443, startPoint y: 120, endPoint x: 1092, endPoint y: 325, distance: 407.0
click at [1443, 120] on icon at bounding box center [1444, 119] width 19 height 19
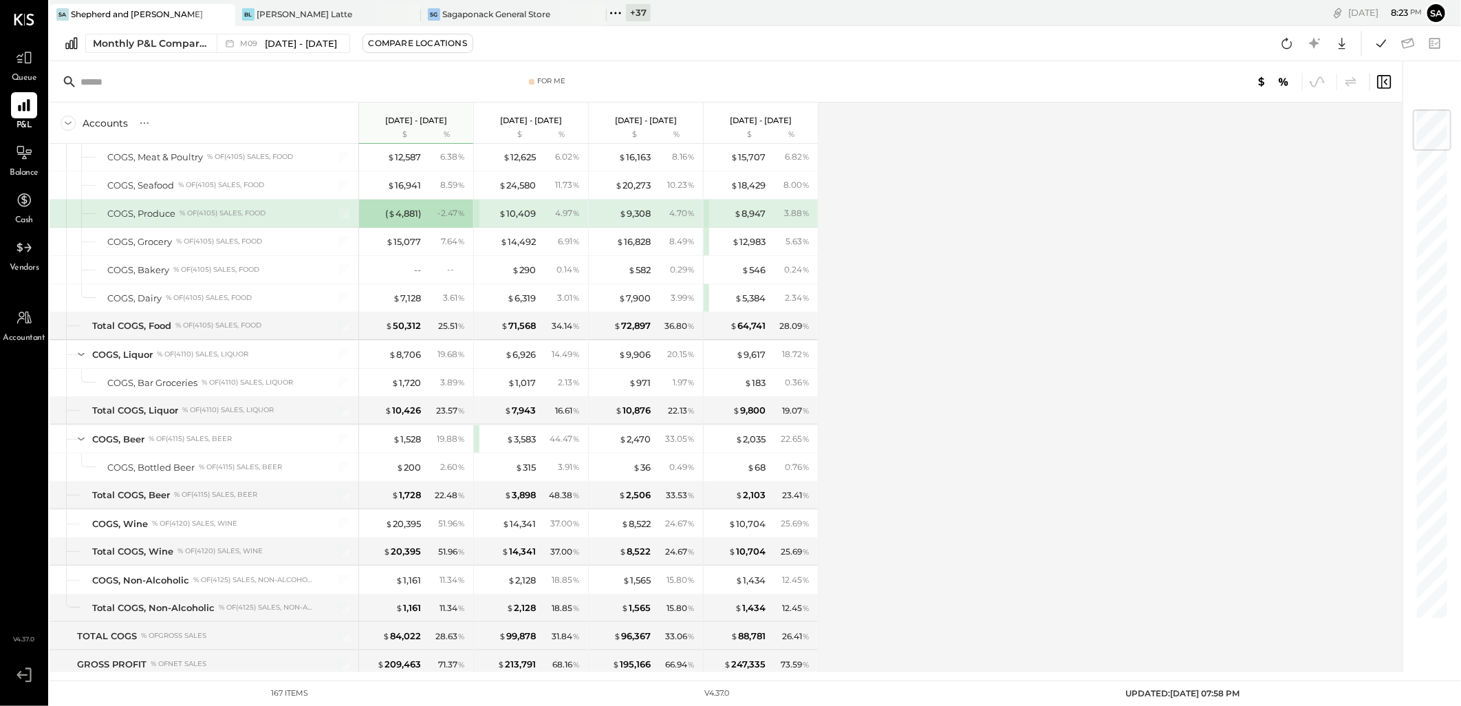
click at [1292, 45] on icon at bounding box center [1287, 43] width 18 height 18
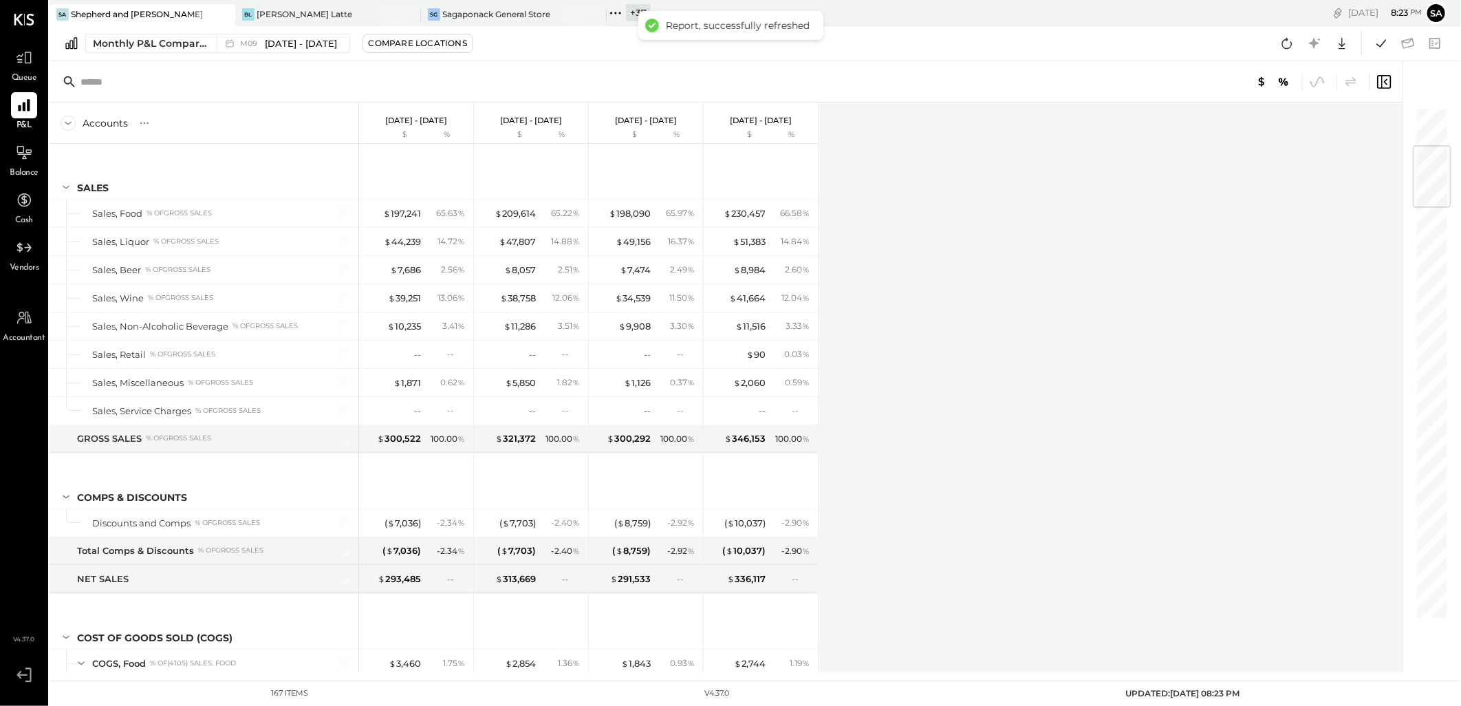
scroll to position [327, 0]
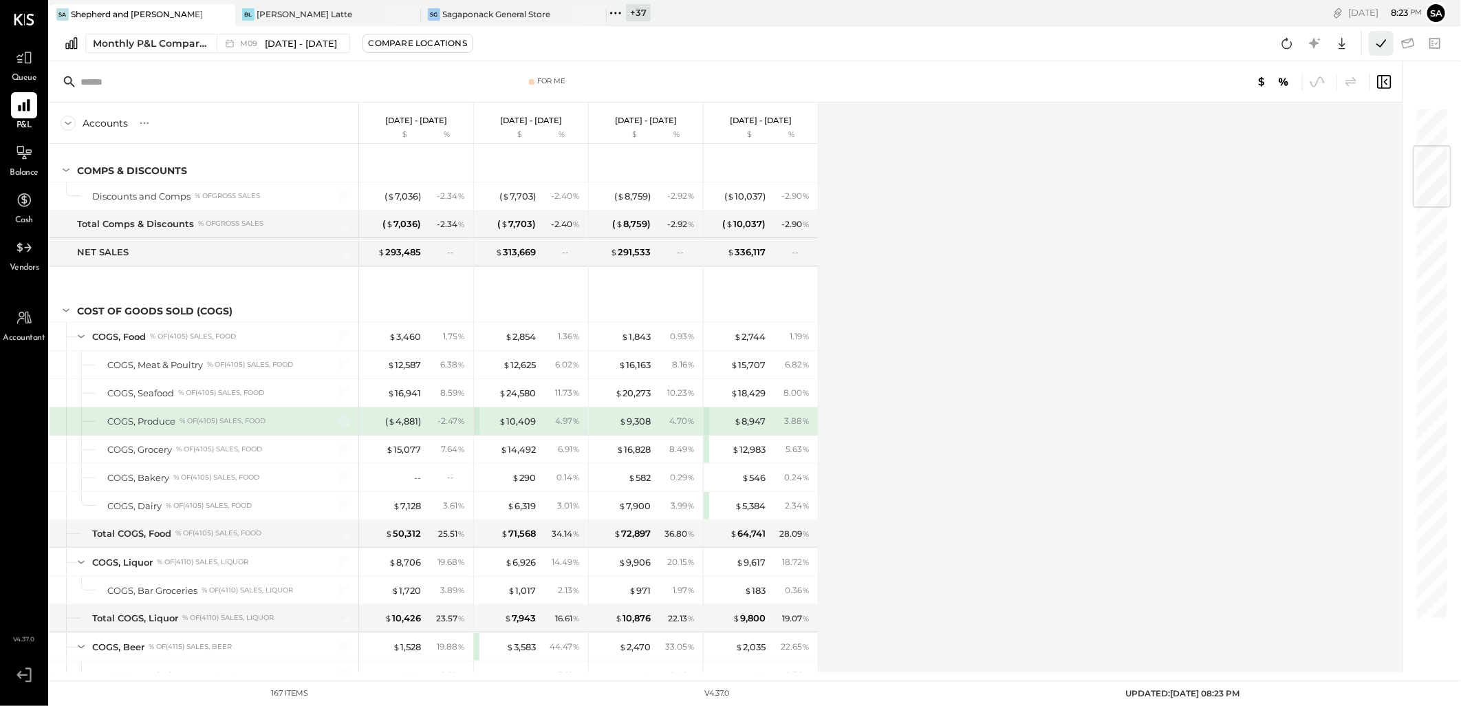
click at [1377, 40] on icon at bounding box center [1382, 43] width 18 height 18
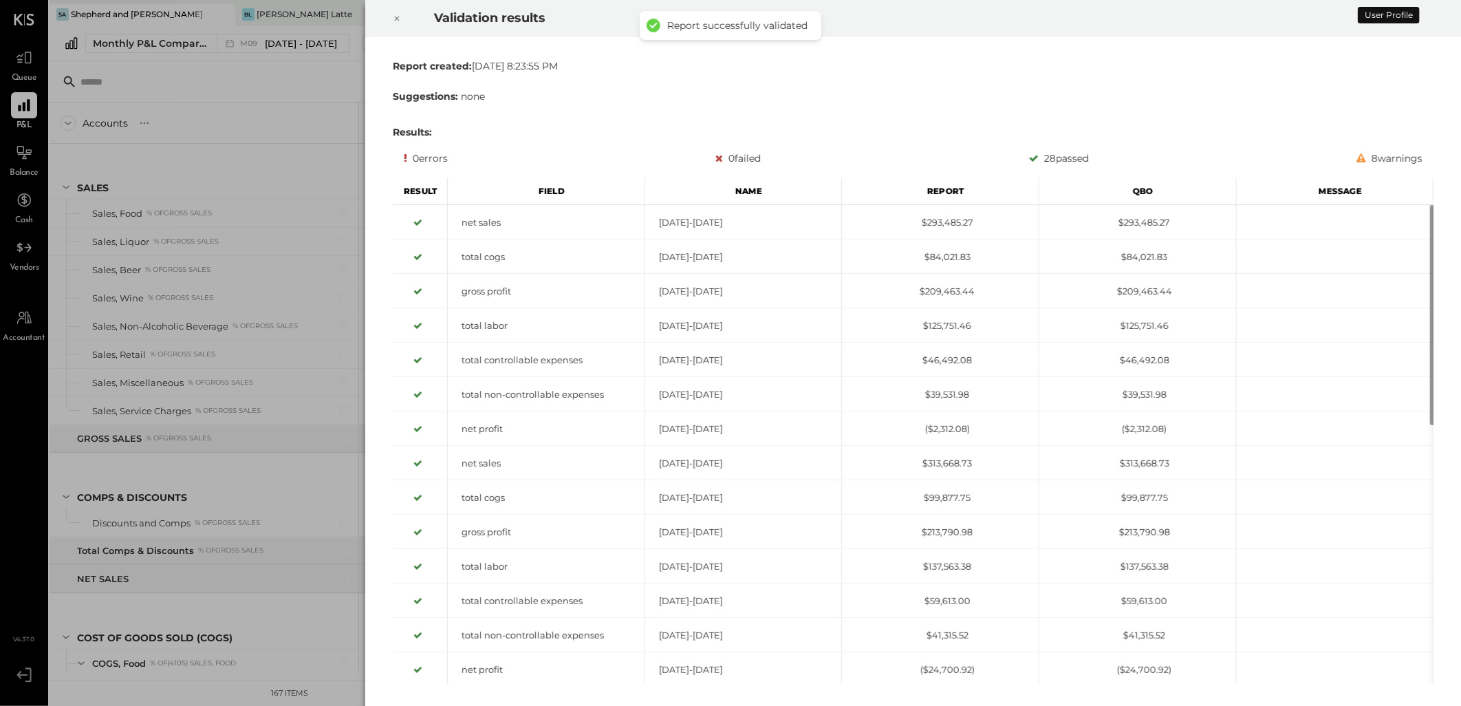
scroll to position [327, 0]
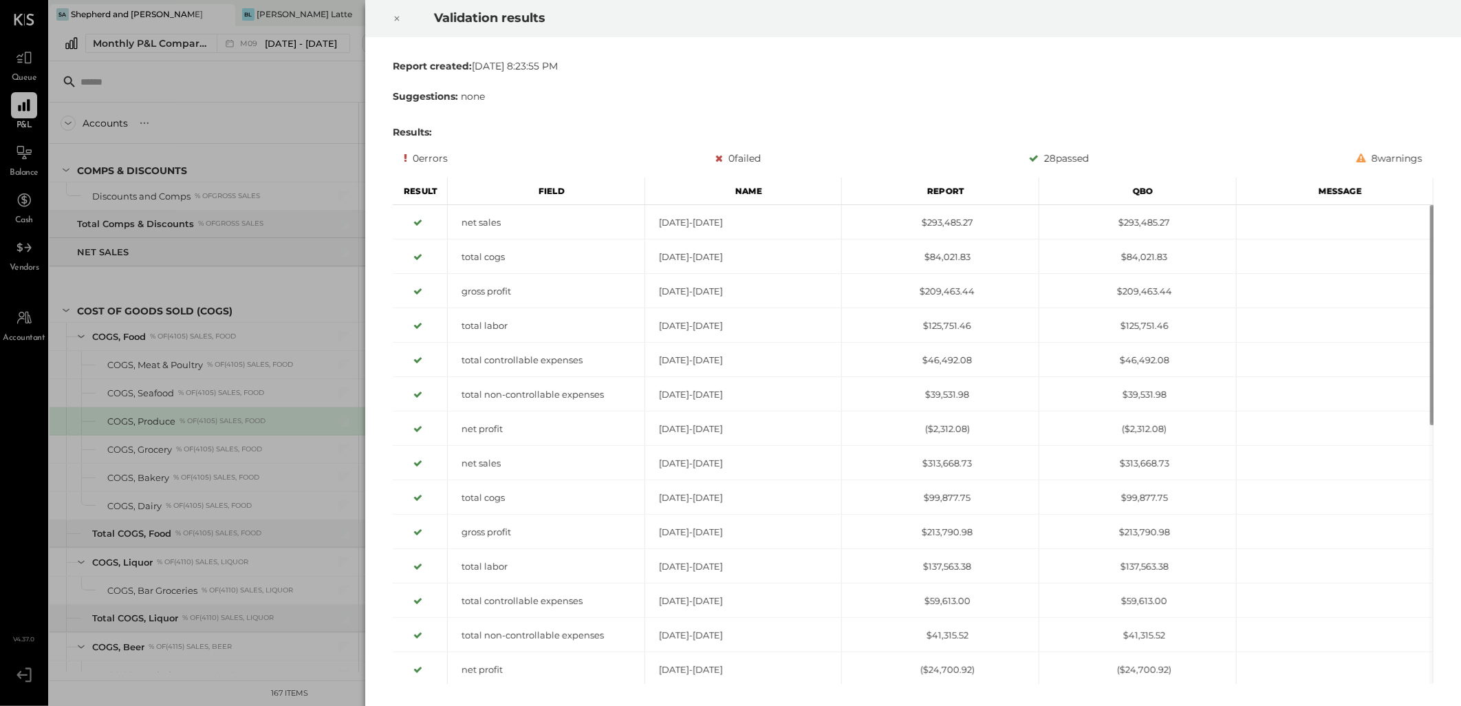
click at [396, 19] on icon at bounding box center [397, 19] width 5 height 5
